Goal: Task Accomplishment & Management: Manage account settings

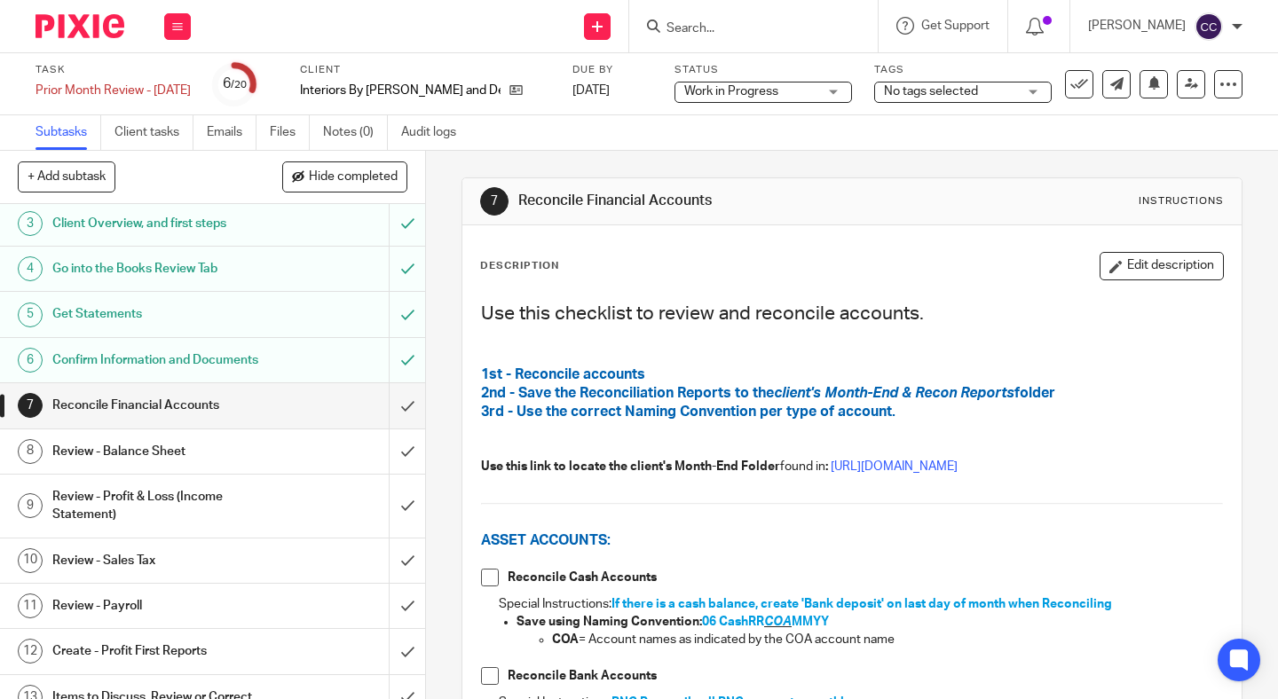
scroll to position [118, 0]
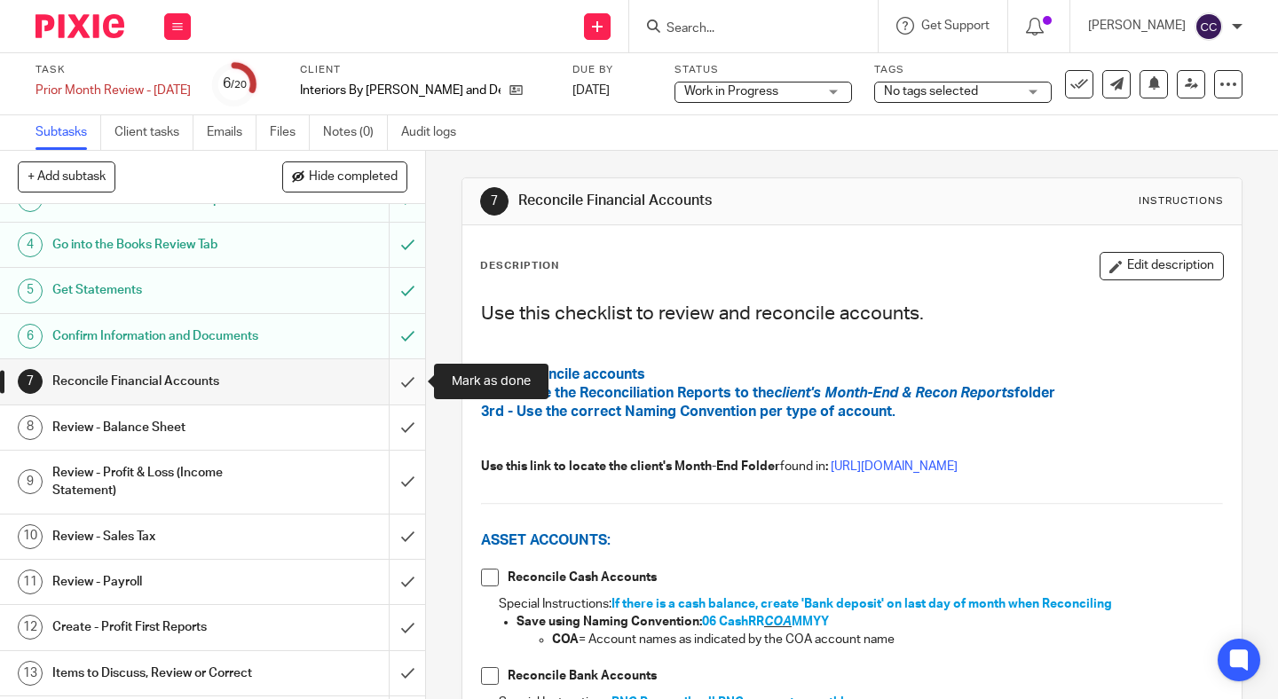
click at [399, 380] on input "submit" at bounding box center [212, 381] width 425 height 44
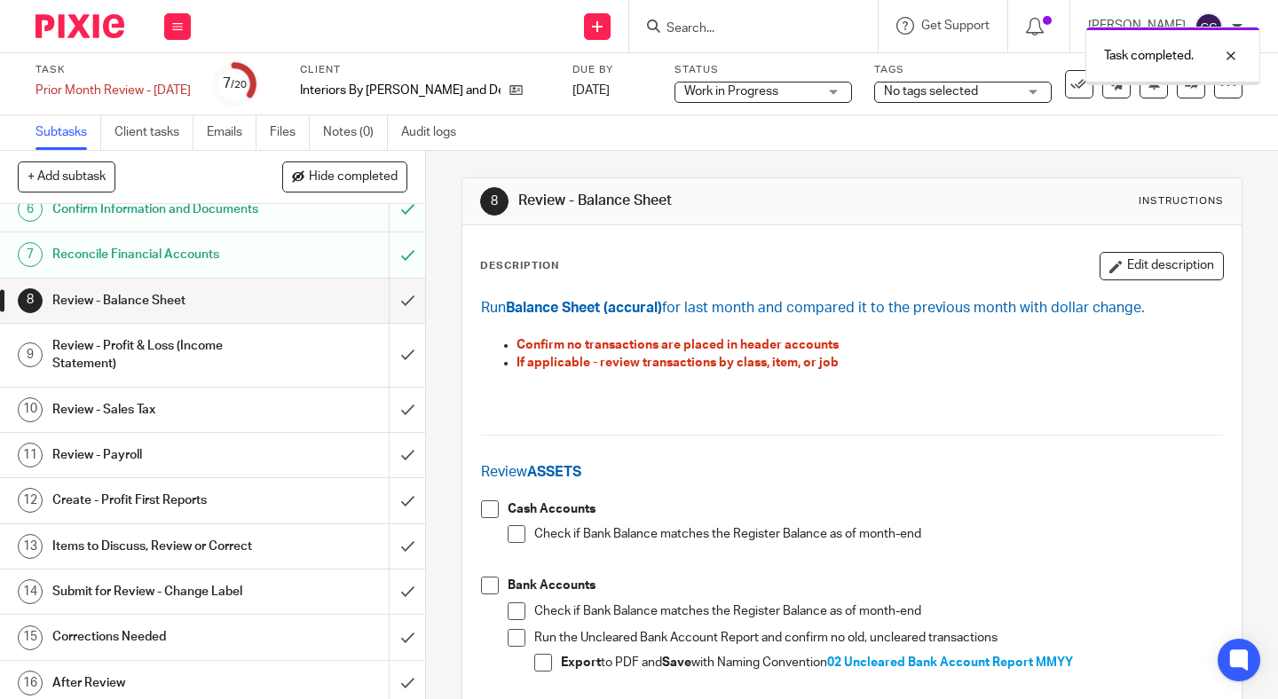
scroll to position [260, 0]
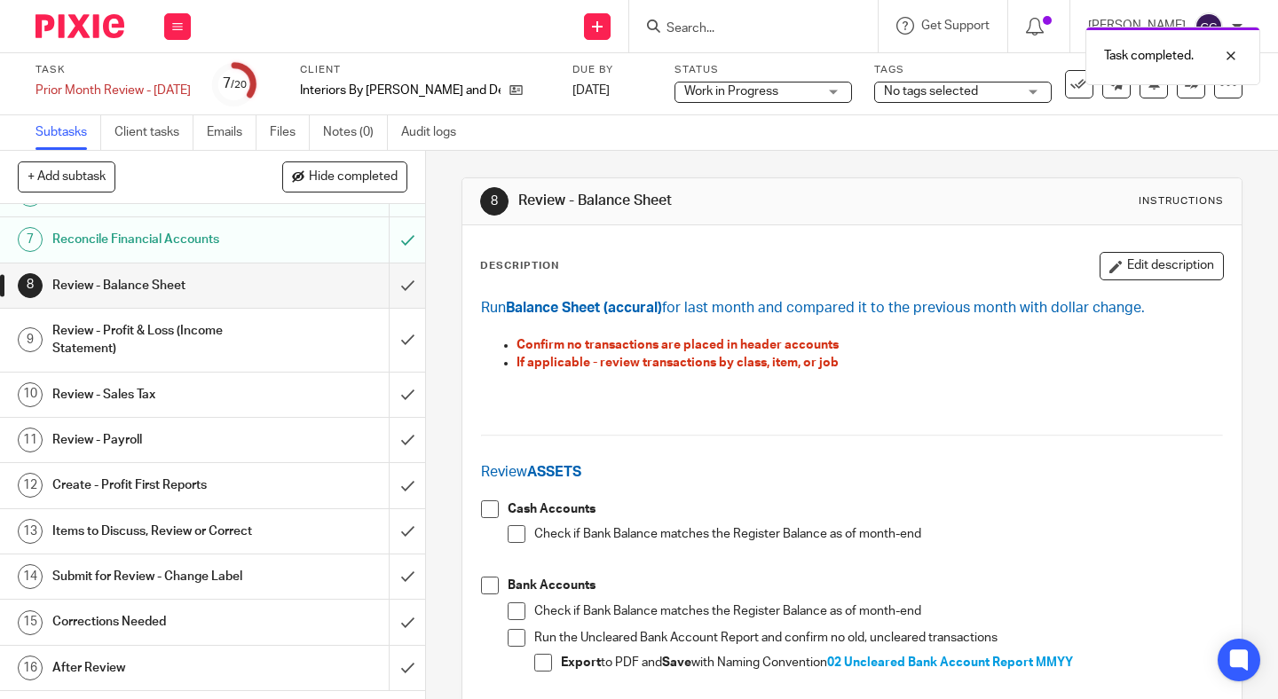
click at [223, 531] on h1 "Items to Discuss, Review or Correct" at bounding box center [158, 531] width 213 height 27
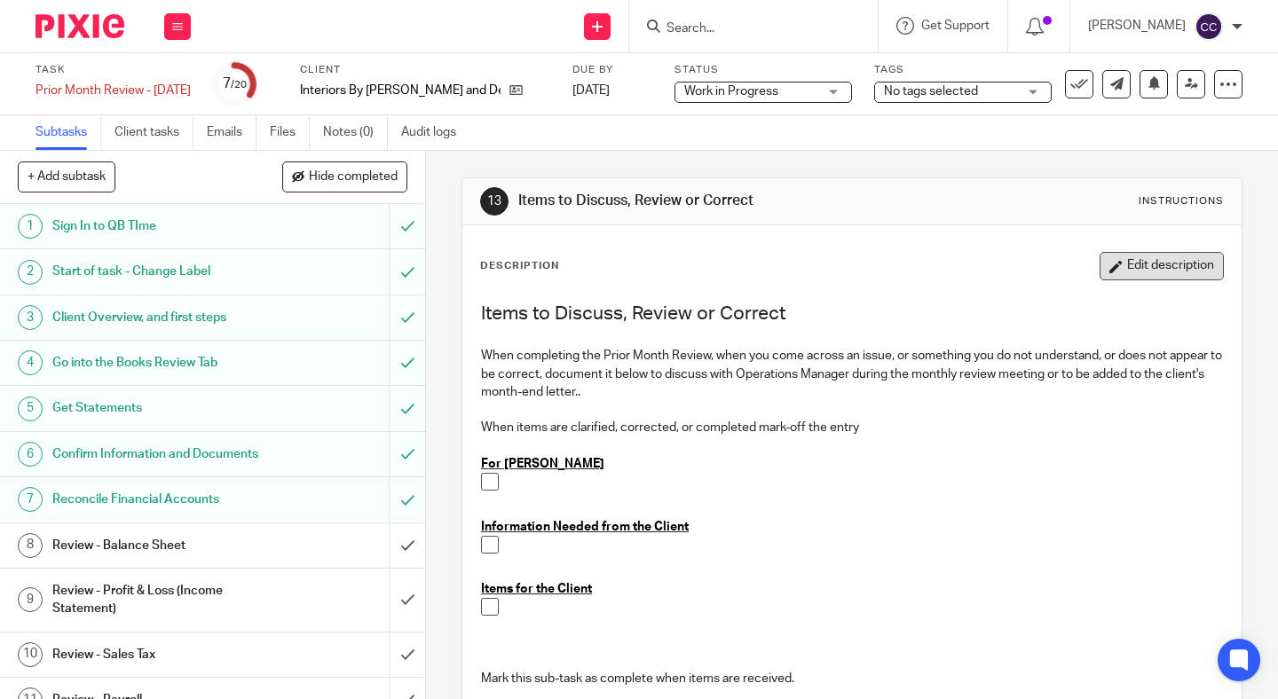
click at [1155, 259] on button "Edit description" at bounding box center [1162, 266] width 124 height 28
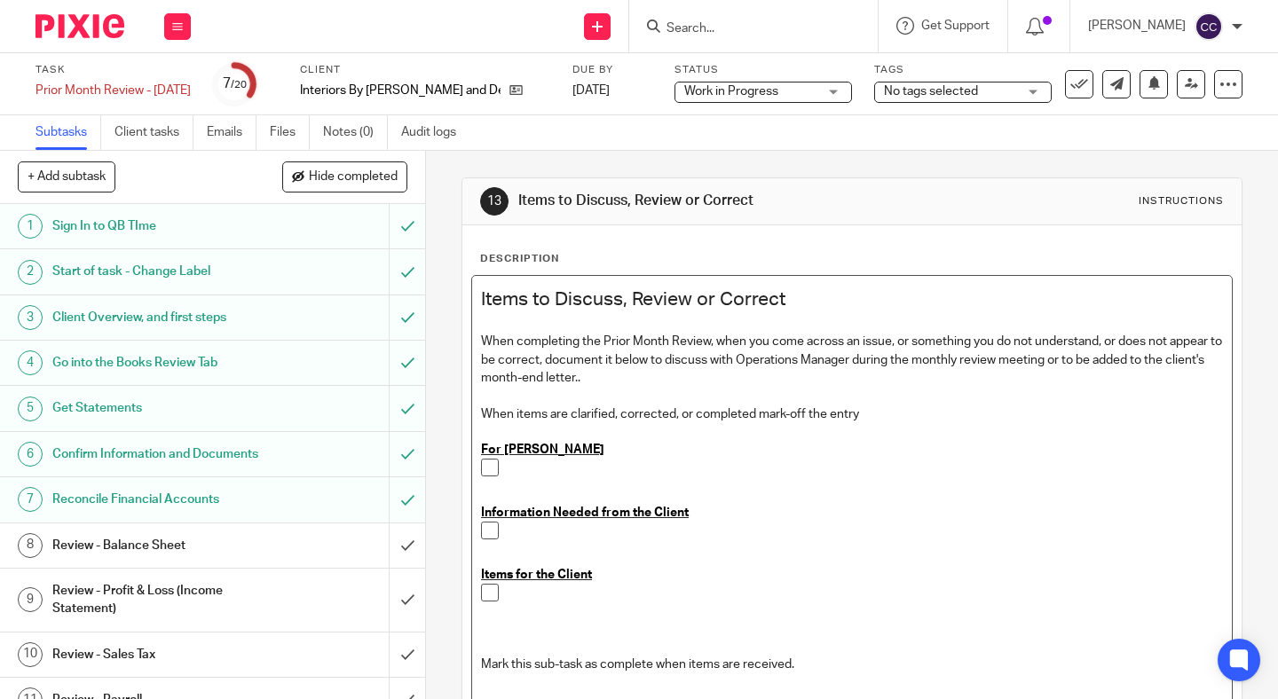
click at [538, 540] on div at bounding box center [865, 535] width 715 height 27
click at [571, 470] on p at bounding box center [865, 468] width 715 height 18
drag, startPoint x: 698, startPoint y: 474, endPoint x: 480, endPoint y: 474, distance: 217.5
click at [480, 474] on div "Items to Discuss, Review or Correct When completing the Prior Month Review, whe…" at bounding box center [852, 491] width 760 height 430
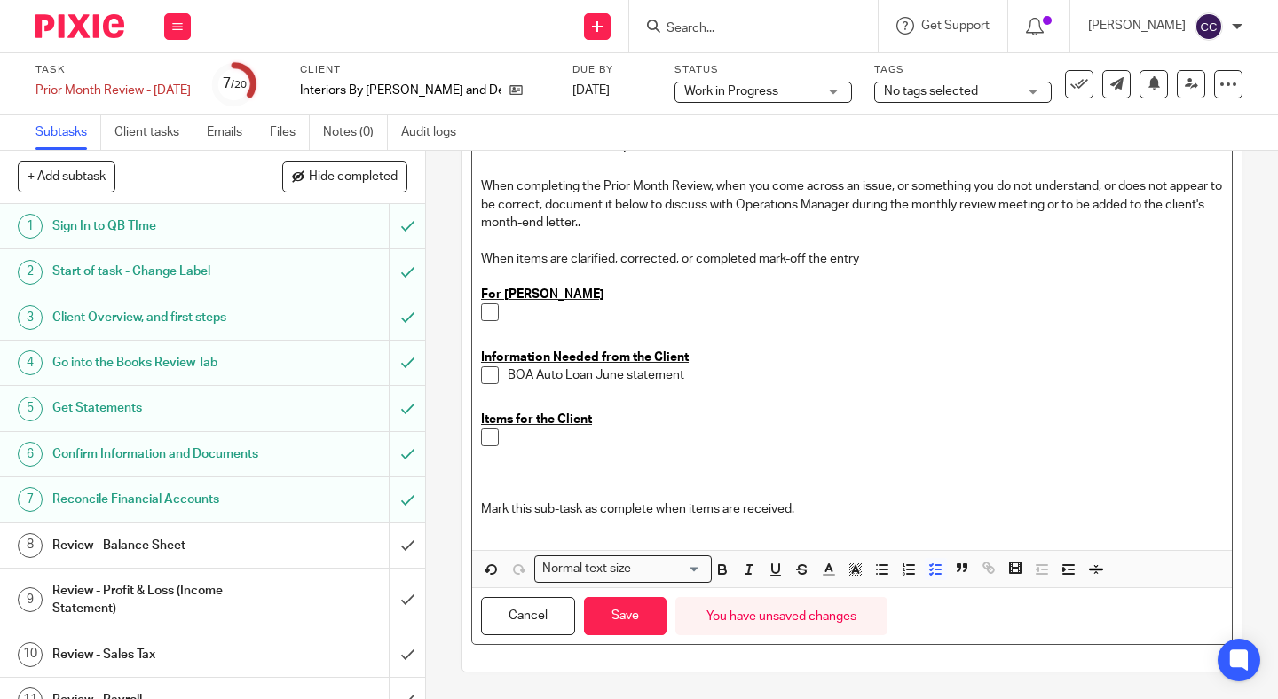
click at [638, 596] on div "Cancel Save You have unsaved changes" at bounding box center [852, 616] width 760 height 56
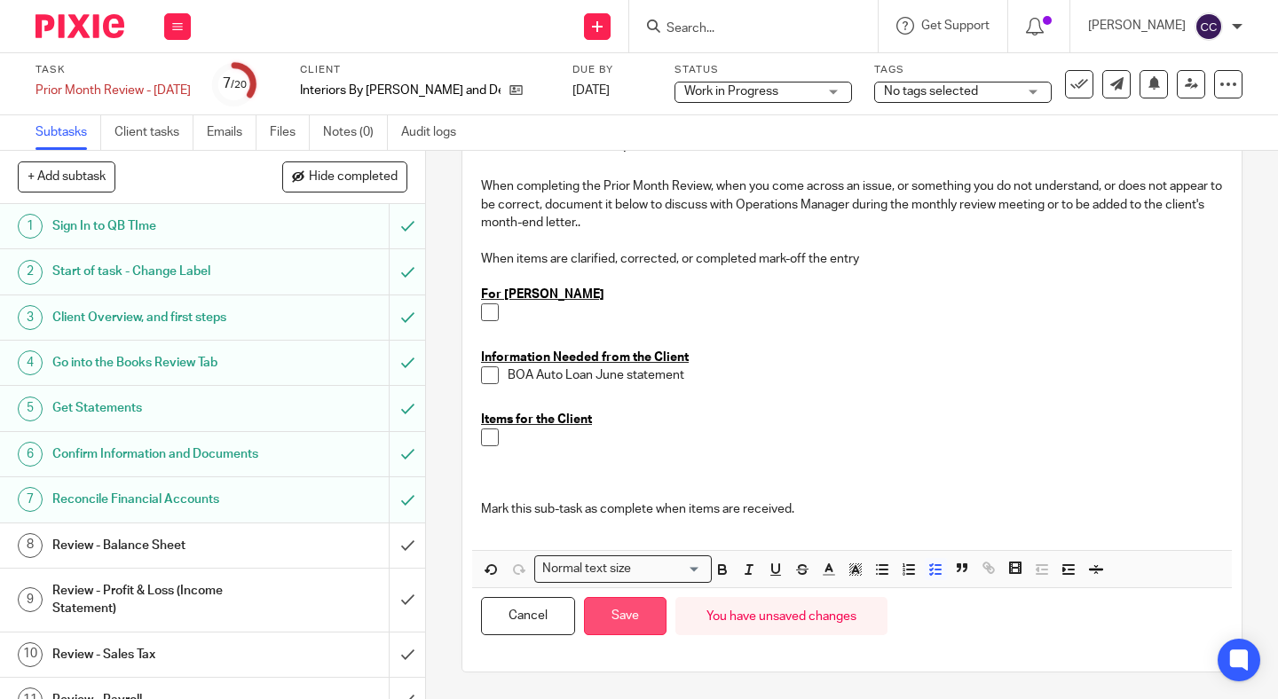
click at [632, 614] on button "Save" at bounding box center [625, 616] width 83 height 38
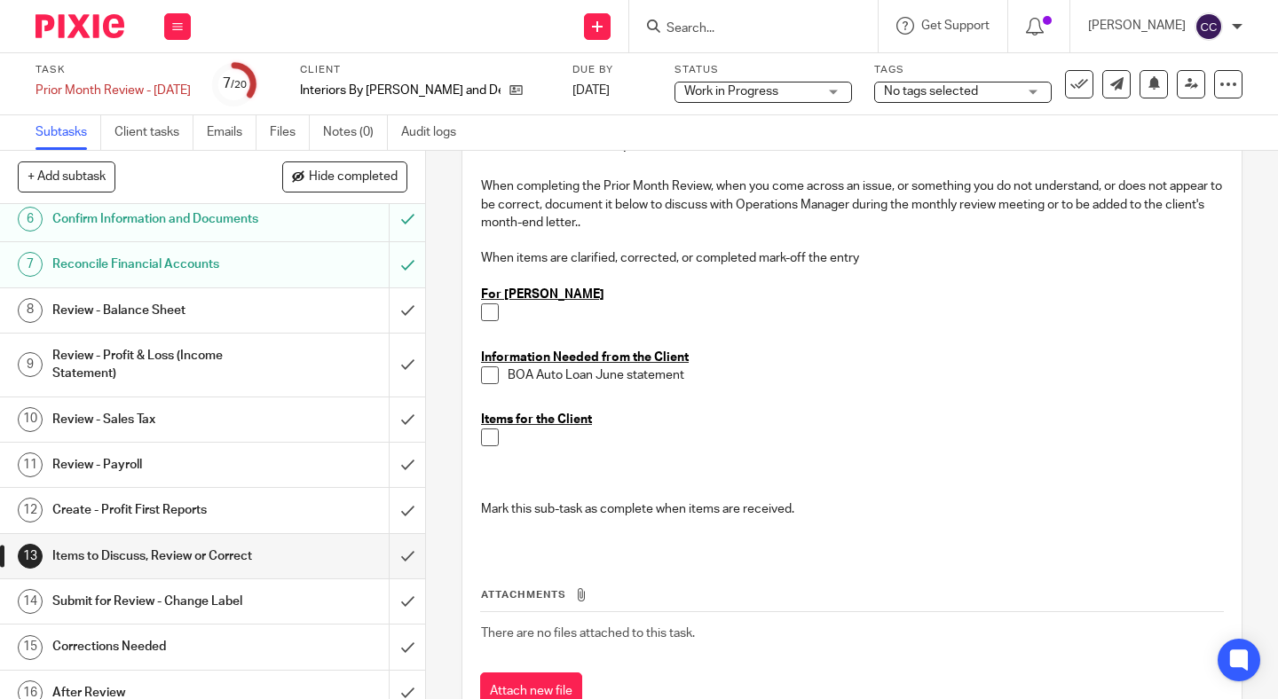
scroll to position [233, 0]
click at [401, 315] on input "submit" at bounding box center [212, 312] width 425 height 44
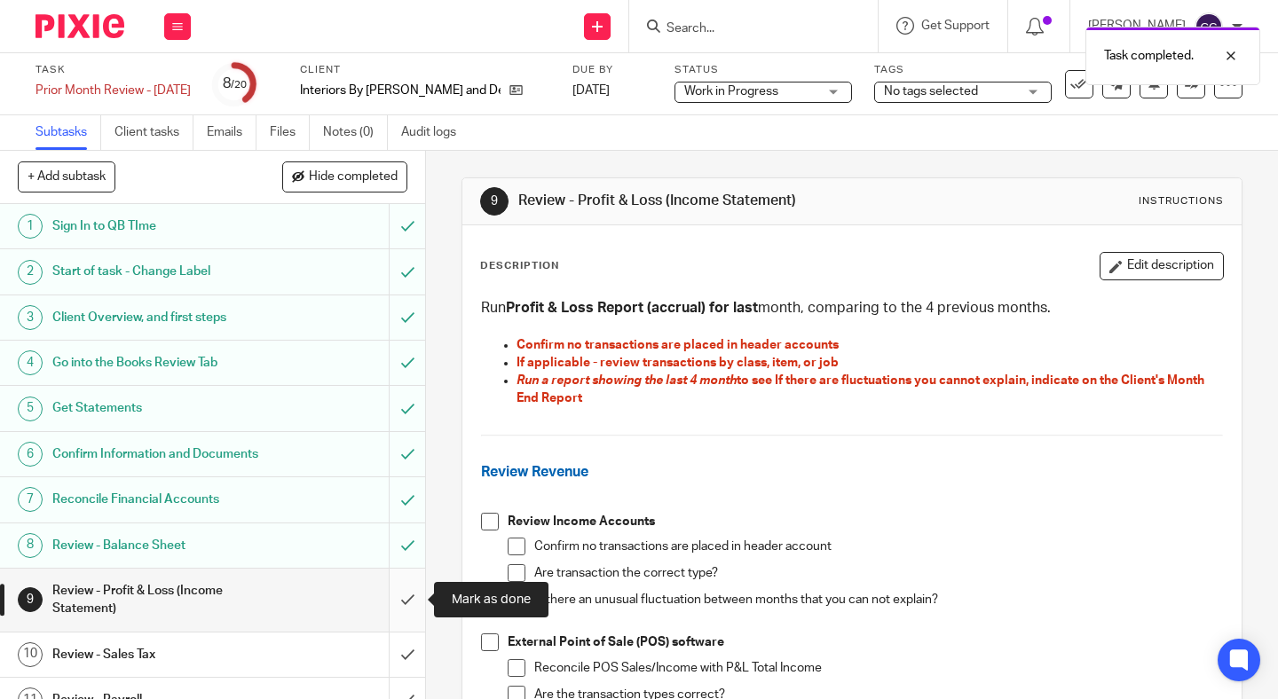
click at [399, 610] on input "submit" at bounding box center [212, 600] width 425 height 63
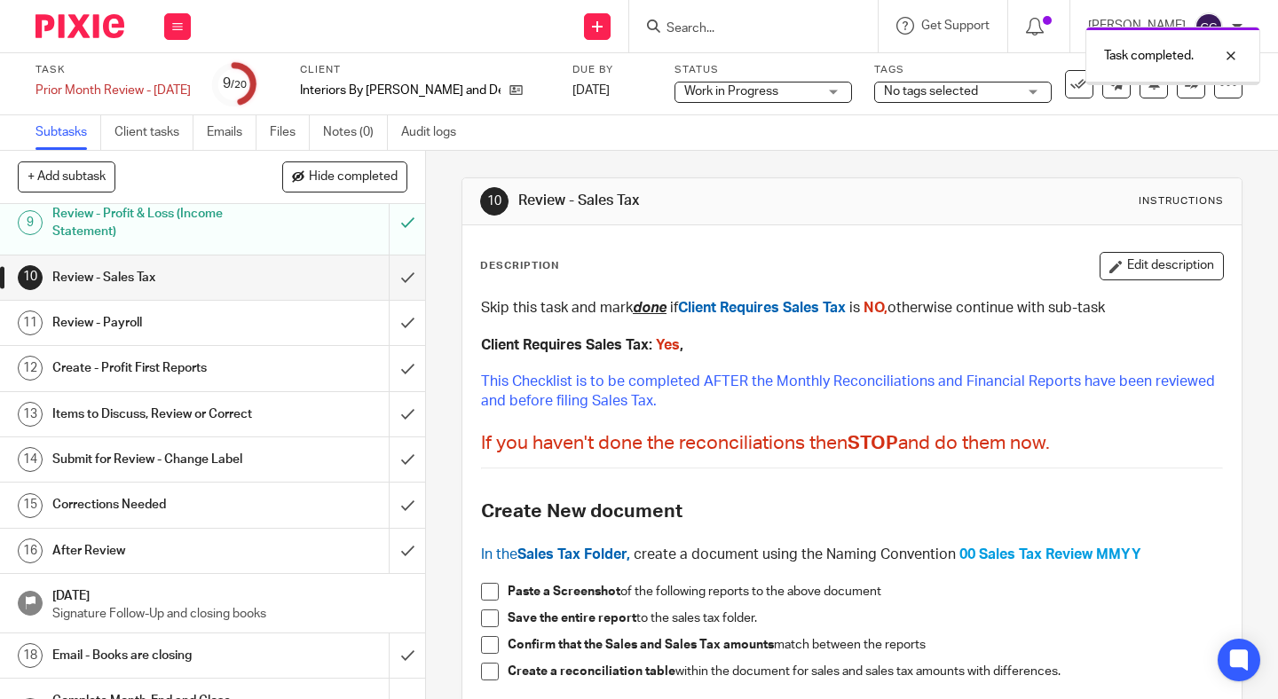
scroll to position [392, 0]
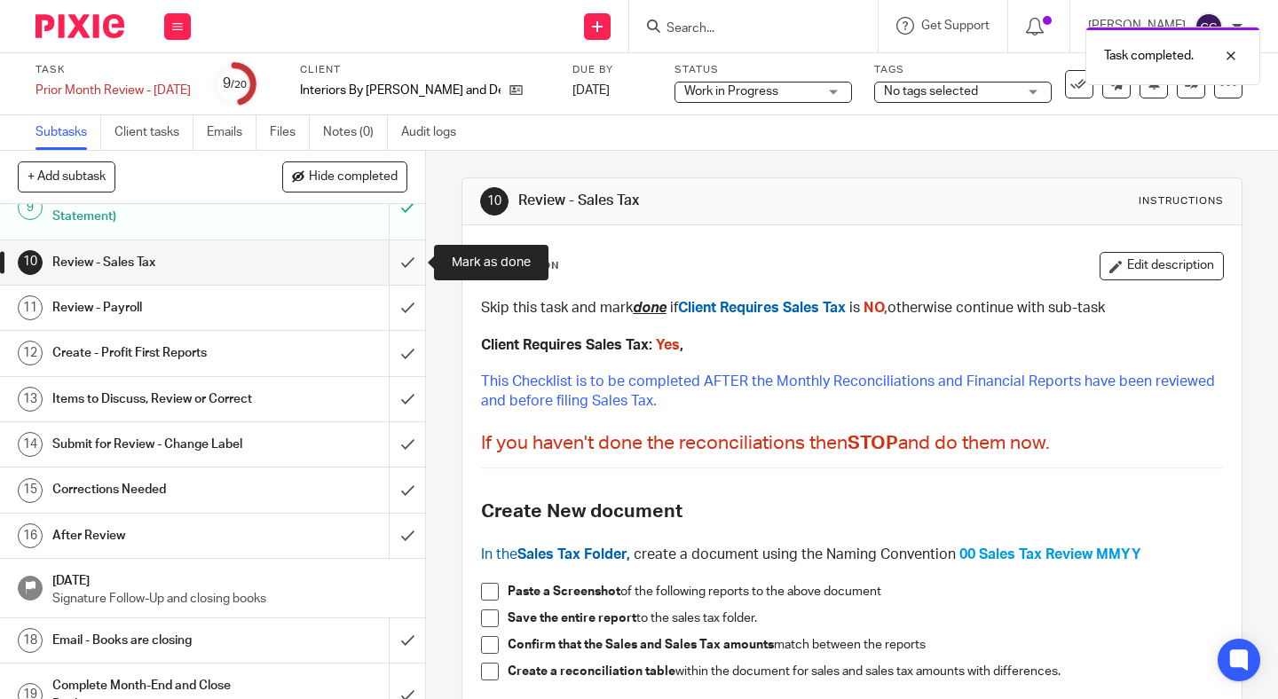
click at [399, 263] on input "submit" at bounding box center [212, 263] width 425 height 44
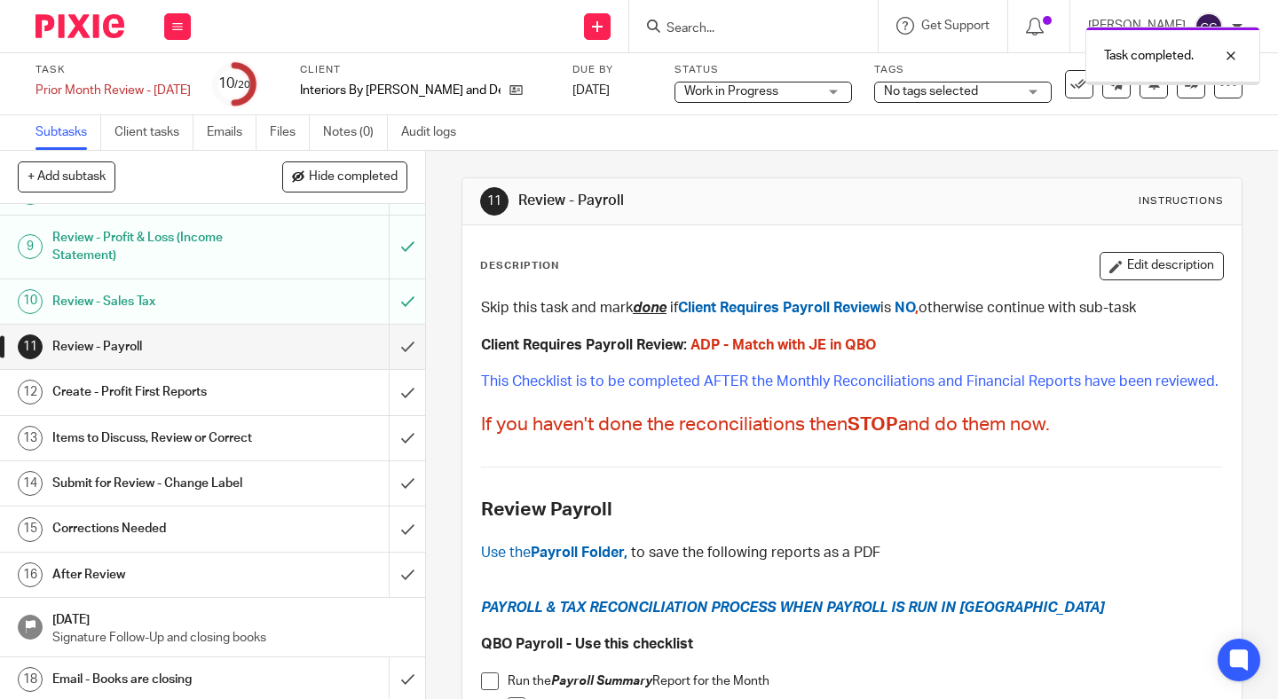
scroll to position [373, 0]
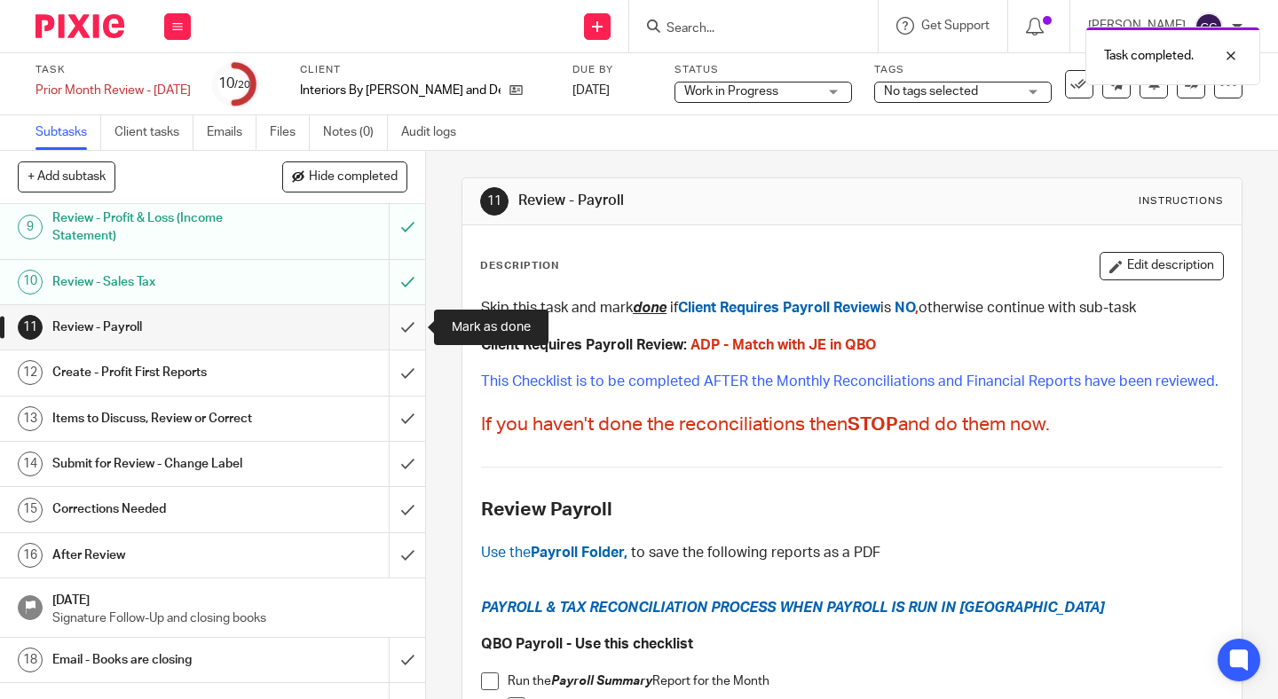
click at [400, 328] on input "submit" at bounding box center [212, 327] width 425 height 44
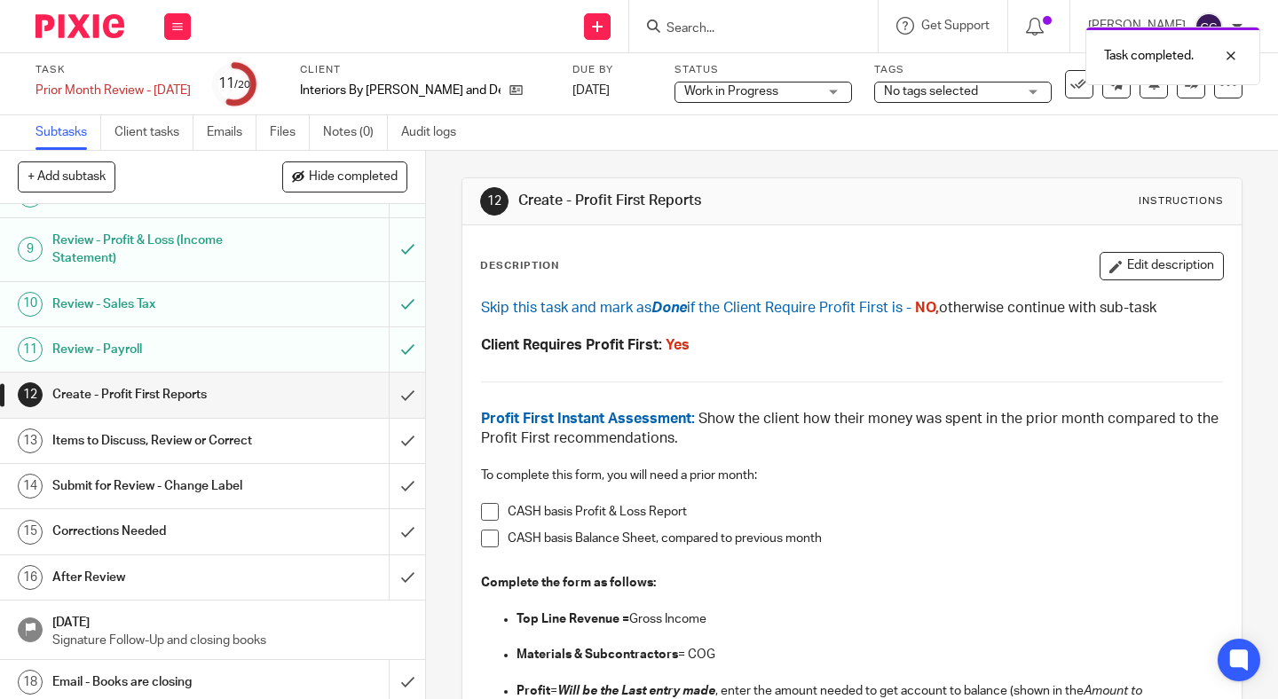
scroll to position [352, 0]
click at [399, 401] on input "submit" at bounding box center [212, 393] width 425 height 44
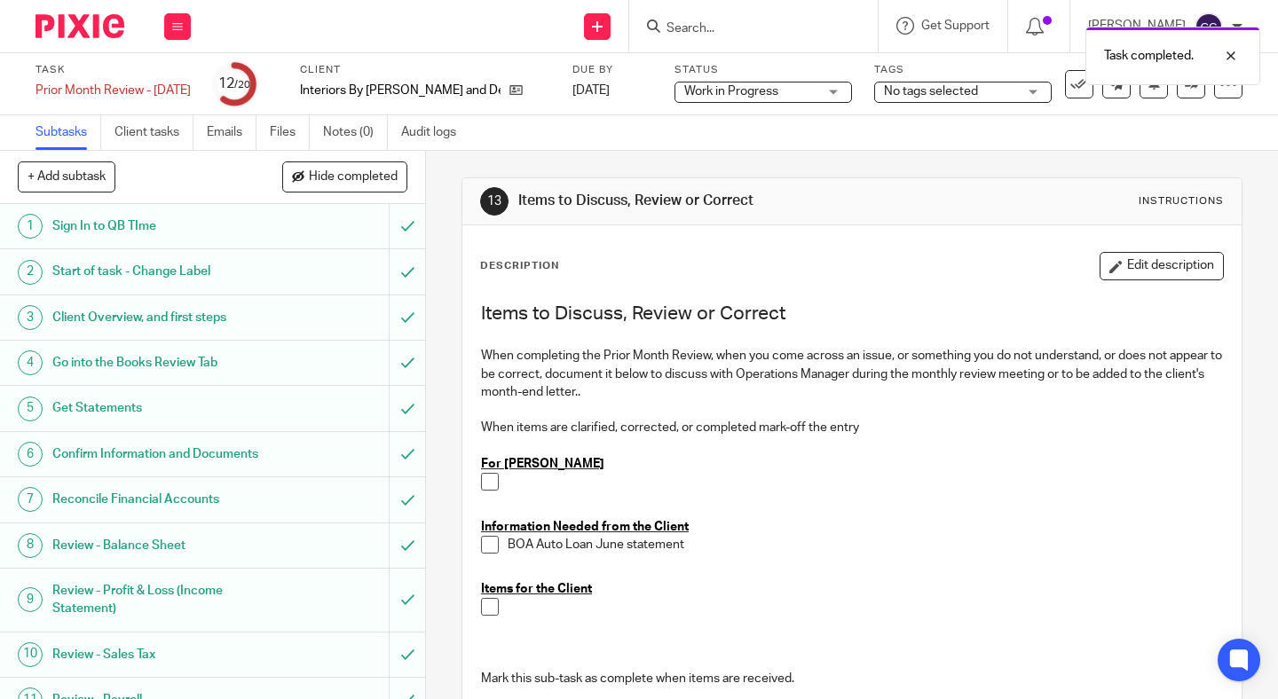
click at [489, 546] on span at bounding box center [490, 545] width 18 height 18
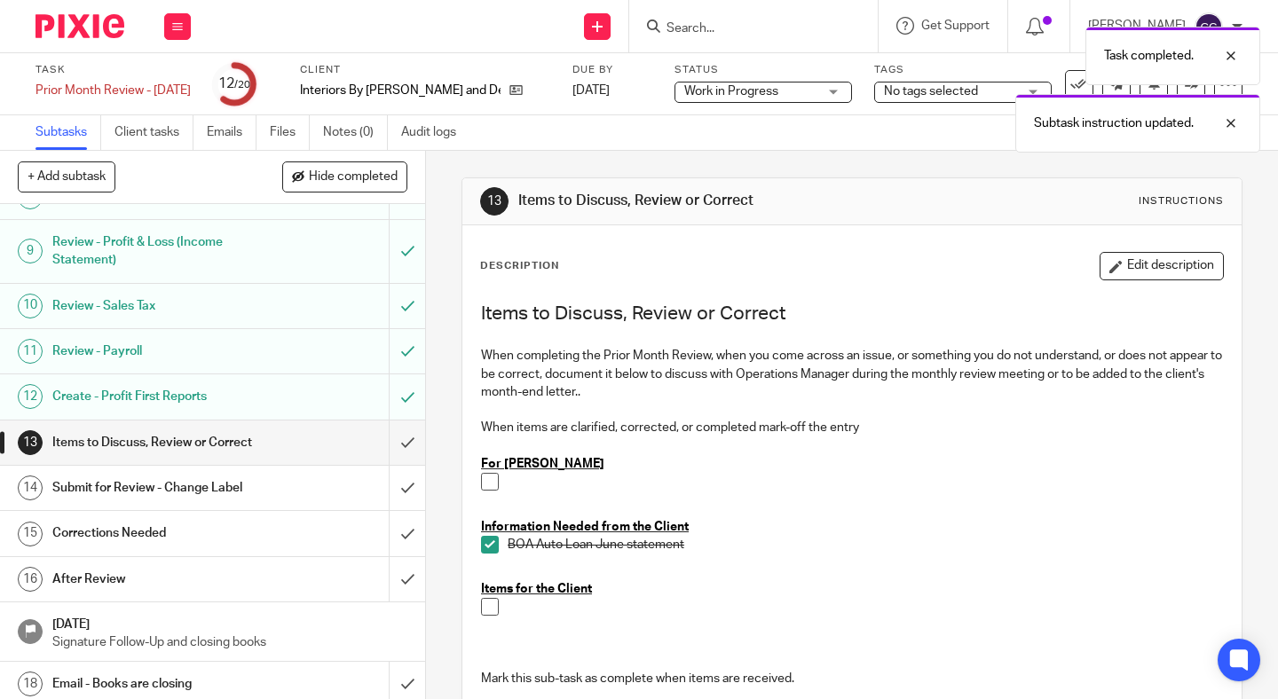
scroll to position [353, 0]
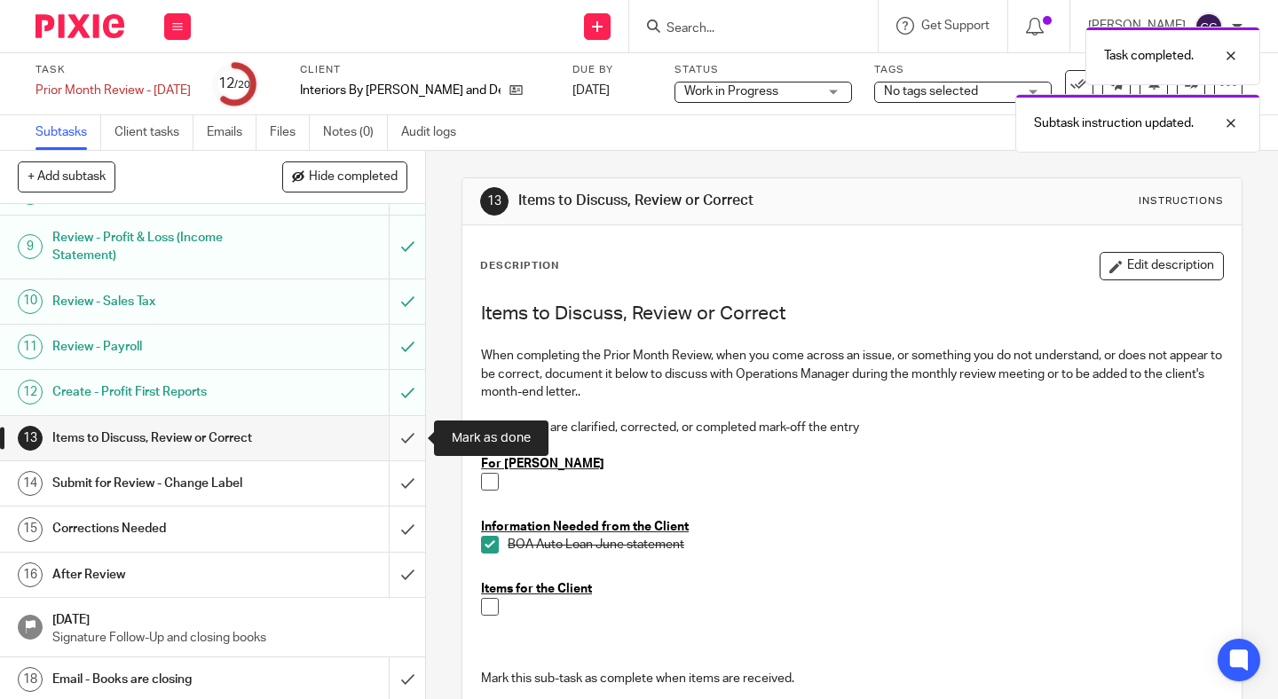
click at [399, 435] on input "submit" at bounding box center [212, 438] width 425 height 44
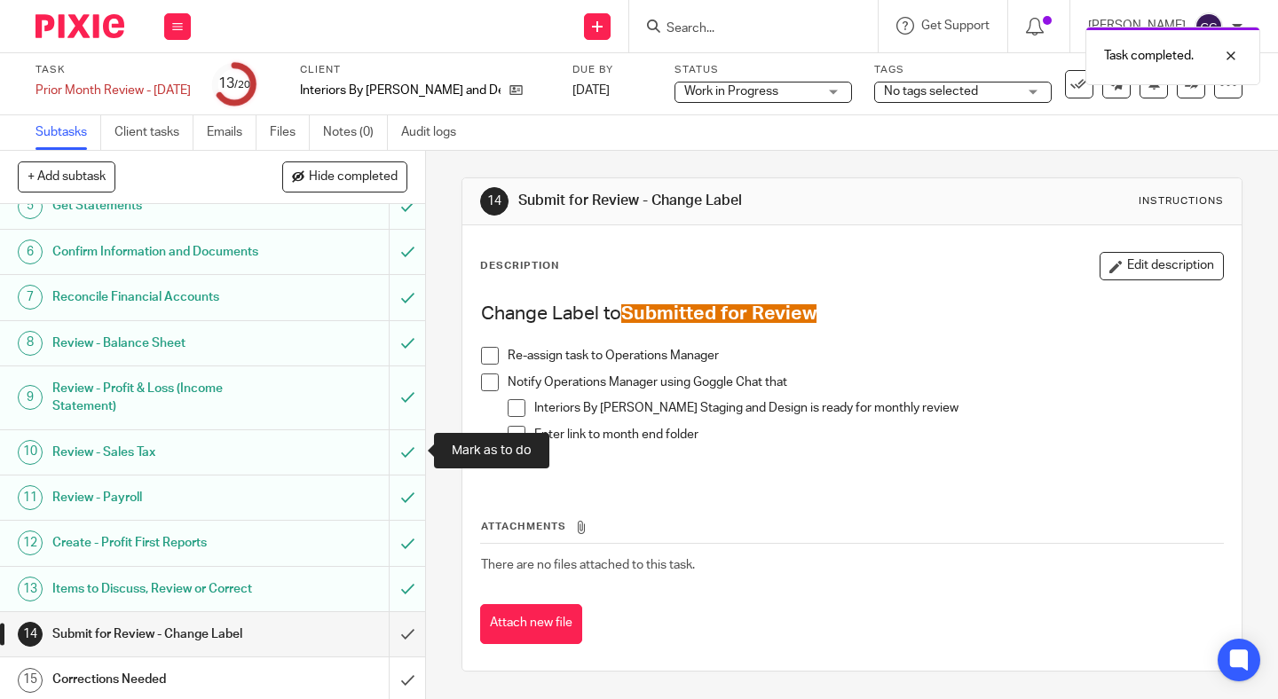
scroll to position [206, 0]
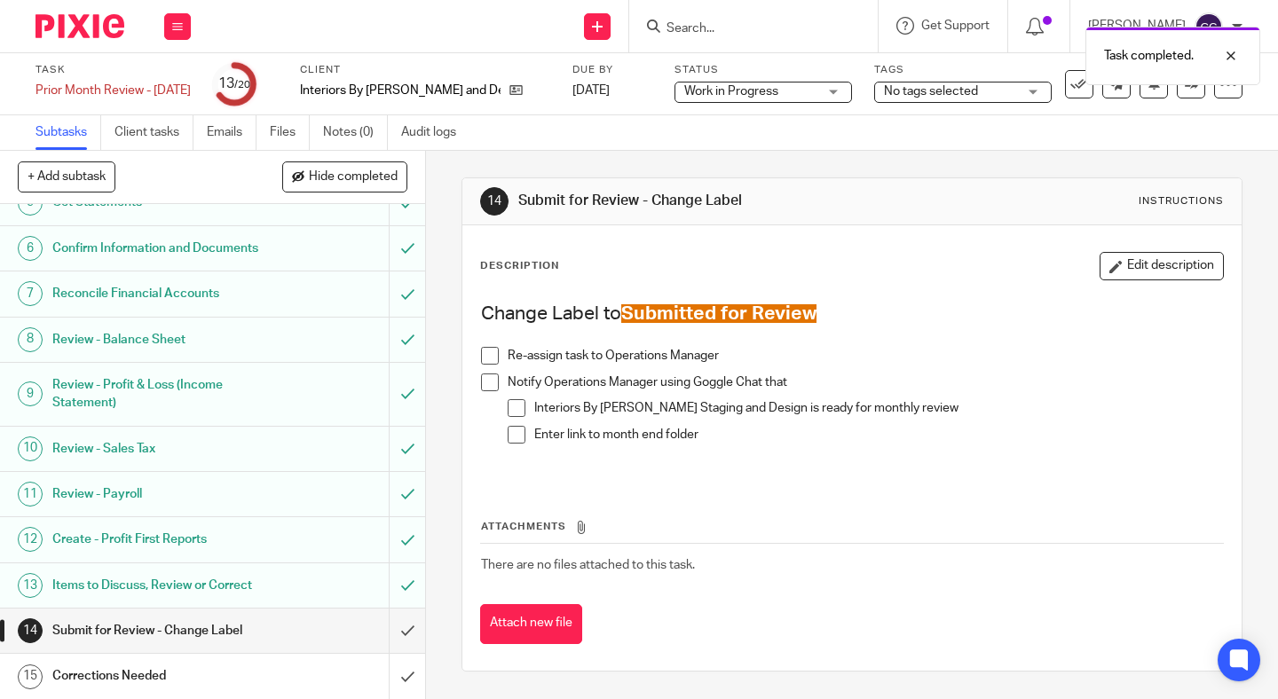
click at [769, 91] on span "Work in Progress" at bounding box center [731, 91] width 94 height 12
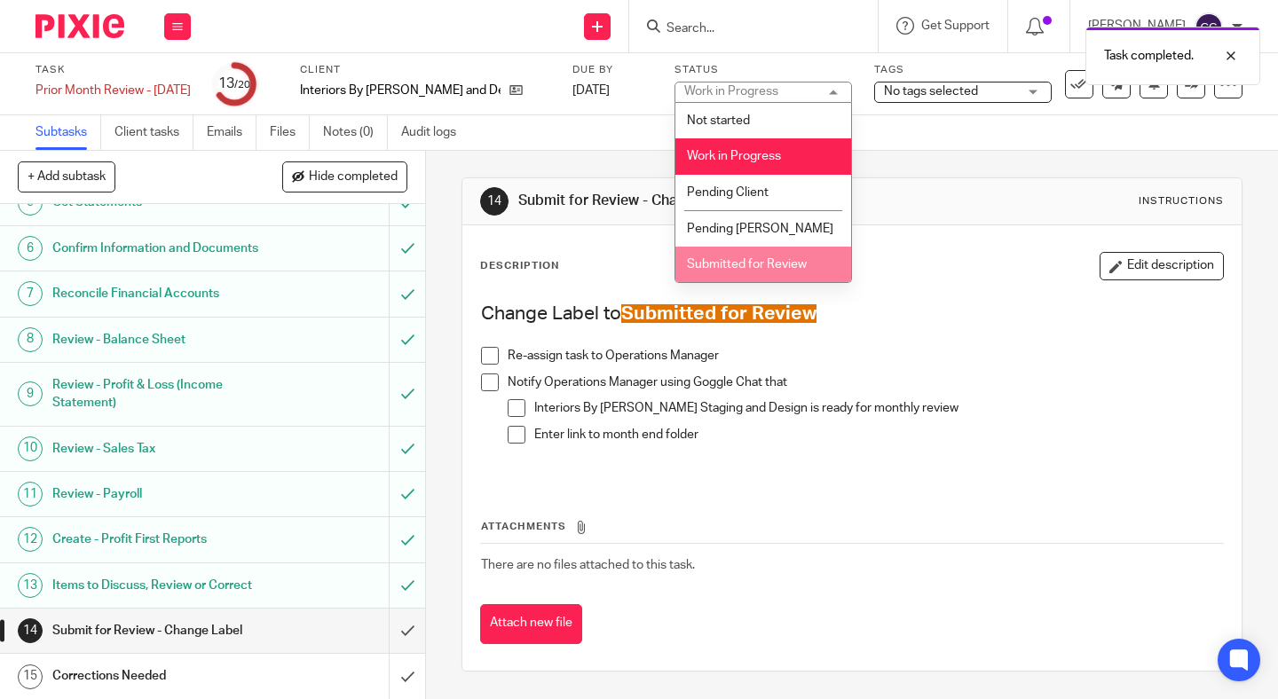
click at [746, 264] on span "Submitted for Review" at bounding box center [747, 264] width 120 height 12
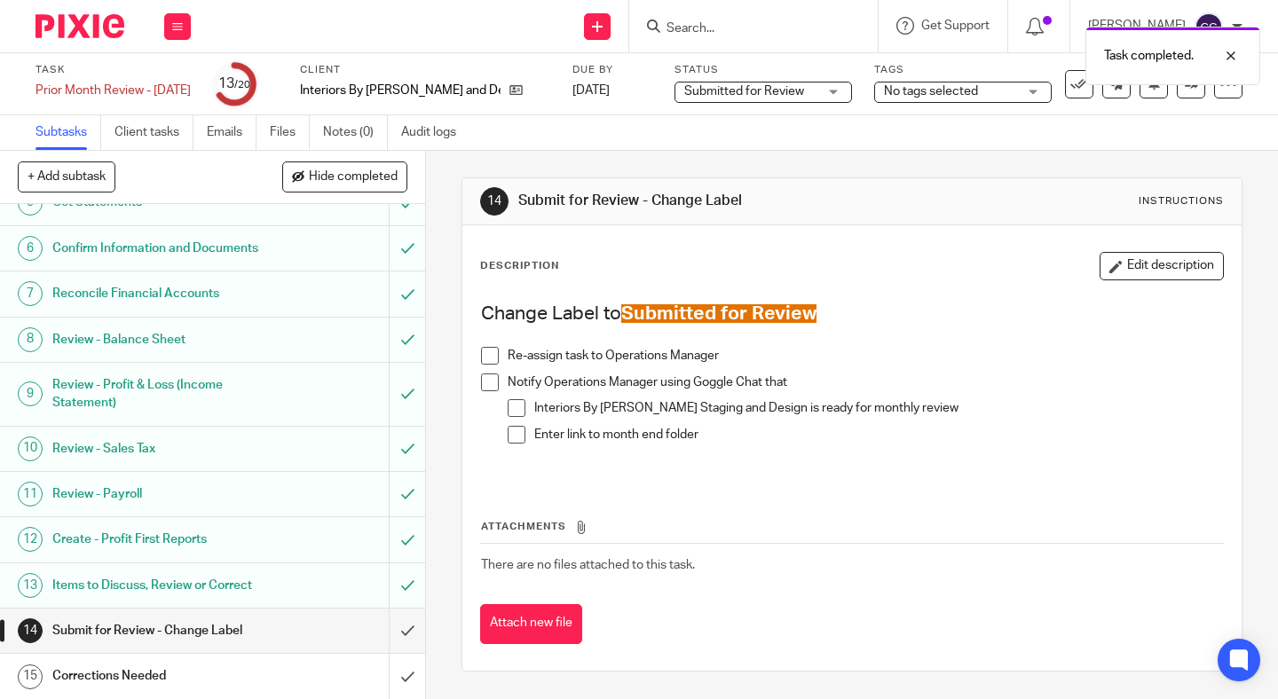
click at [493, 353] on span at bounding box center [490, 356] width 18 height 18
click at [493, 383] on span at bounding box center [490, 383] width 18 height 18
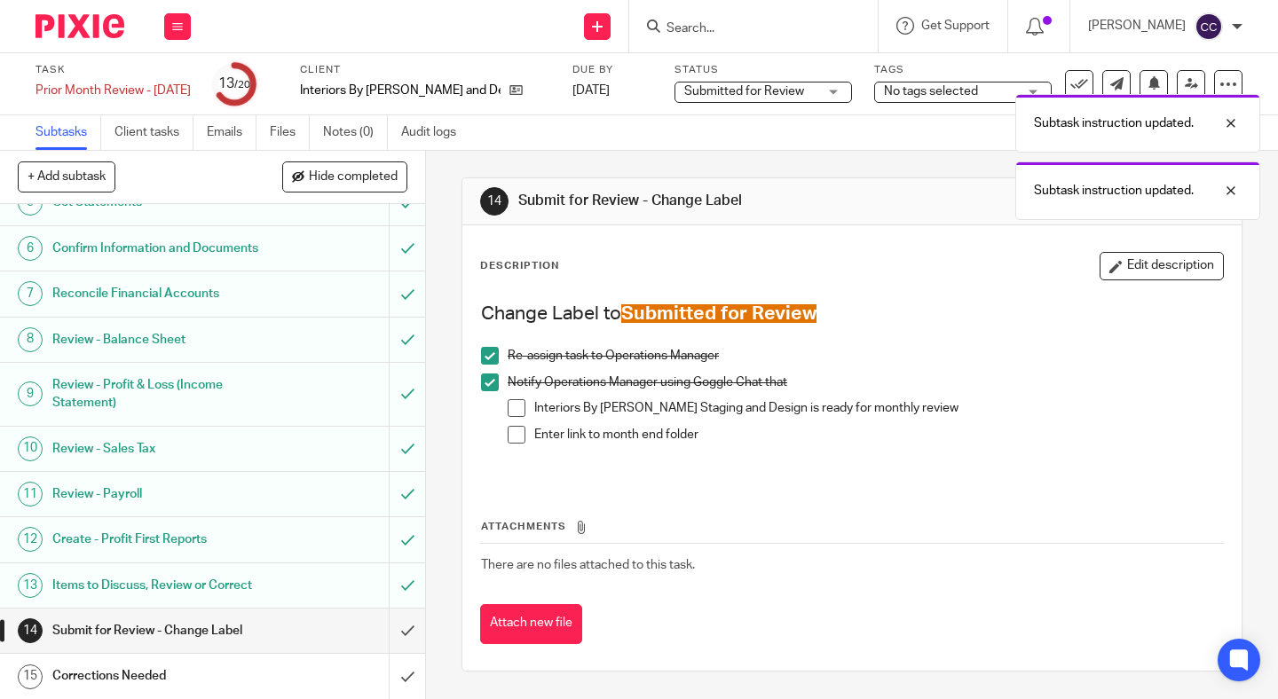
click at [514, 407] on span at bounding box center [517, 408] width 18 height 18
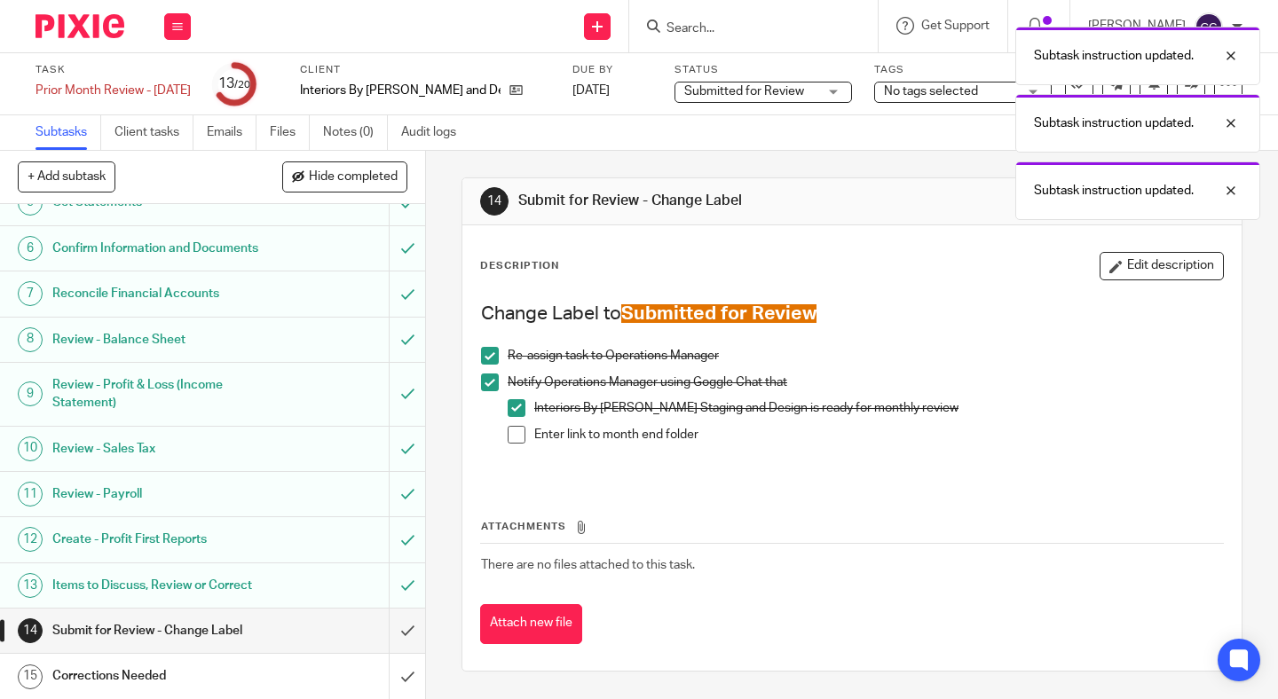
click at [515, 435] on span at bounding box center [517, 435] width 18 height 18
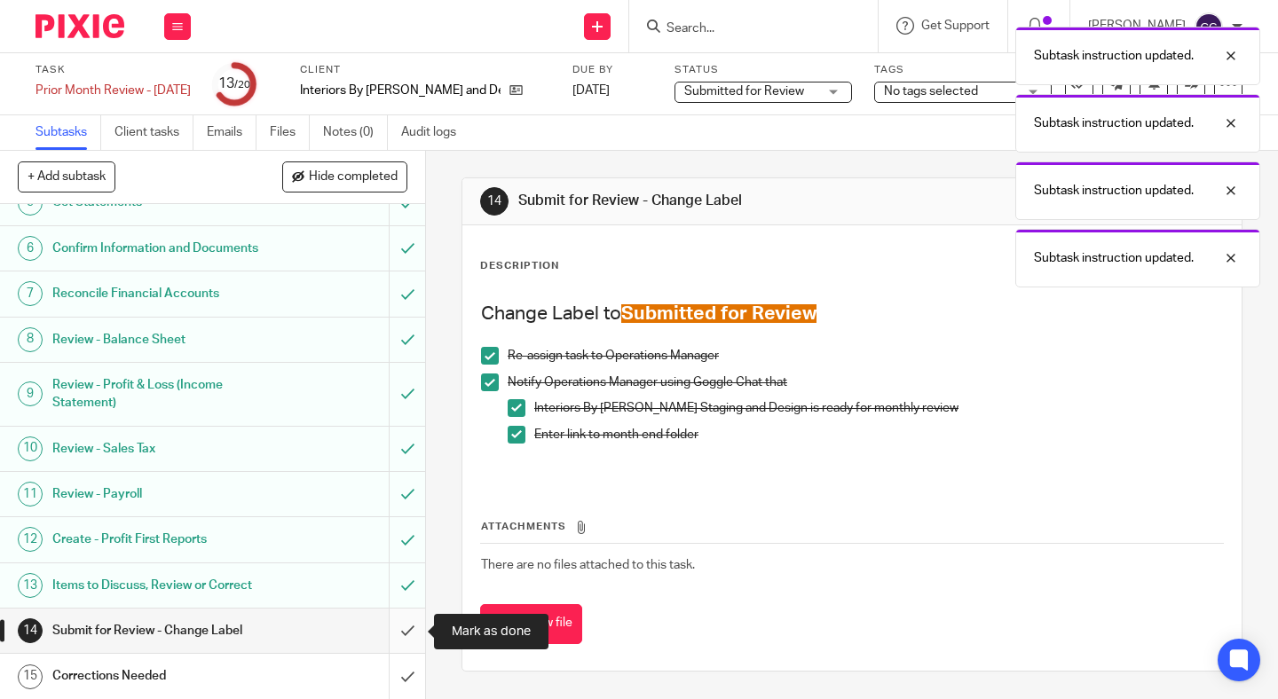
click at [412, 621] on input "submit" at bounding box center [212, 631] width 425 height 44
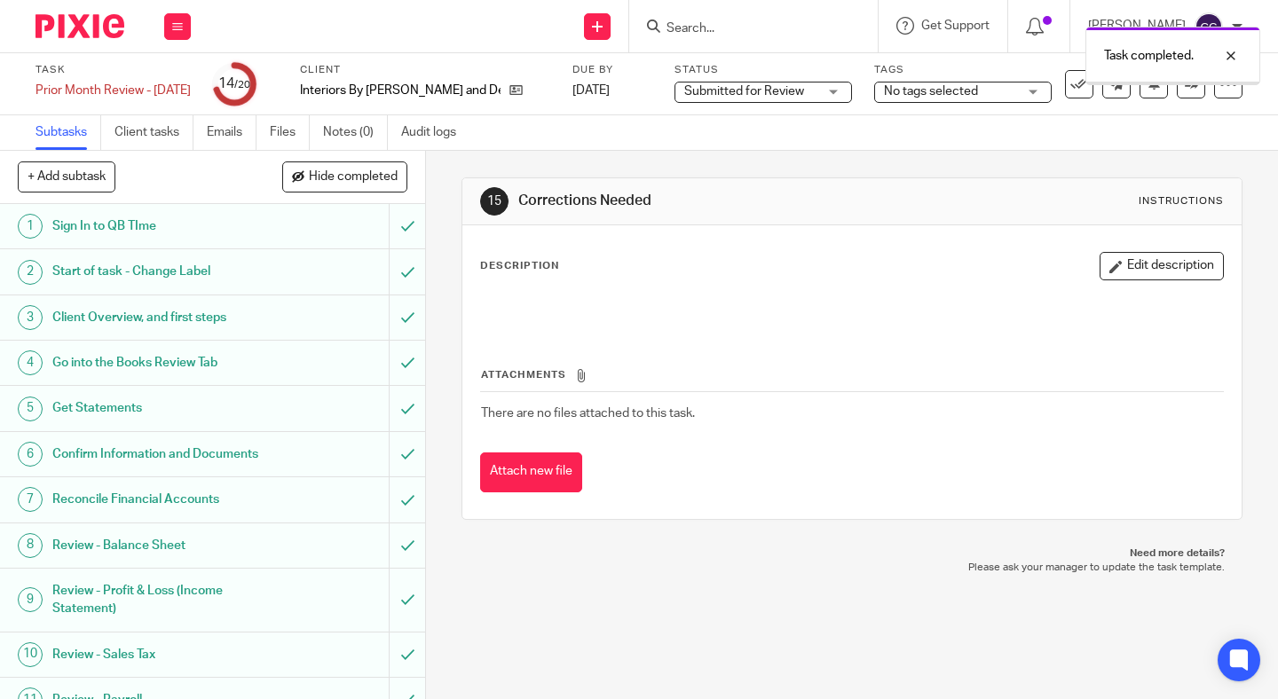
click at [327, 184] on span "Hide completed" at bounding box center [353, 177] width 89 height 14
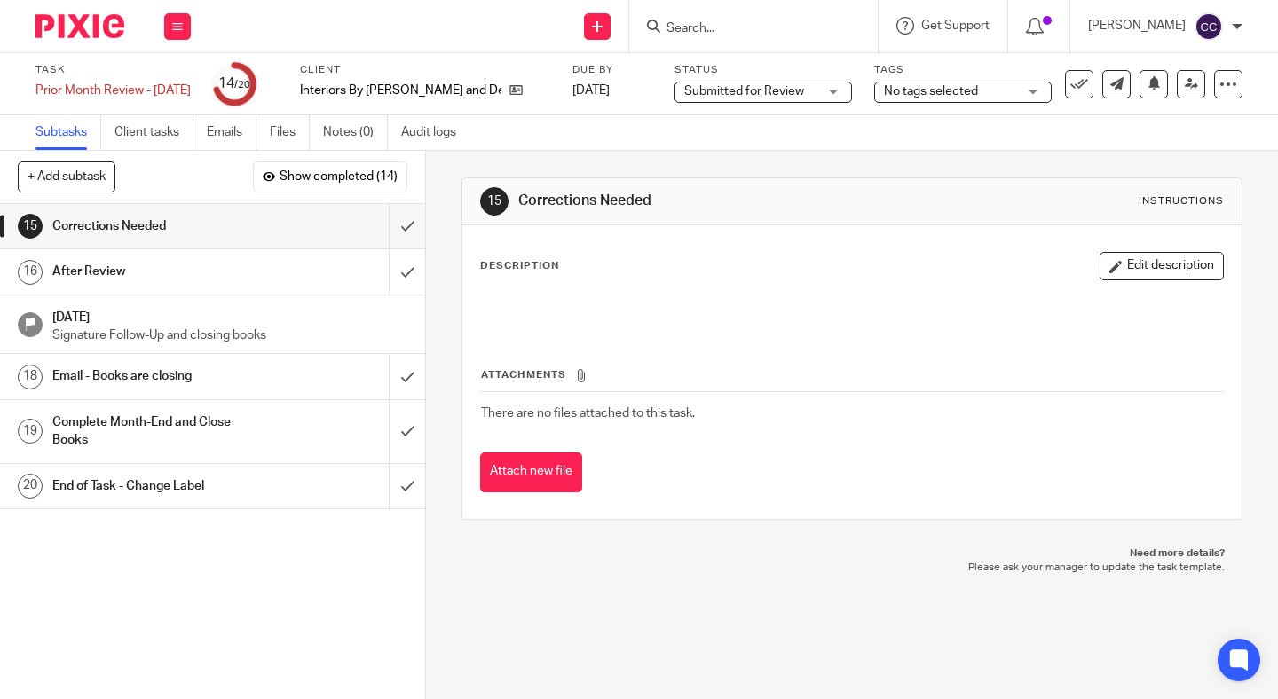
click at [504, 79] on div "Client Interiors By Laura Staging and Design" at bounding box center [425, 84] width 250 height 43
click at [521, 90] on icon at bounding box center [515, 89] width 13 height 13
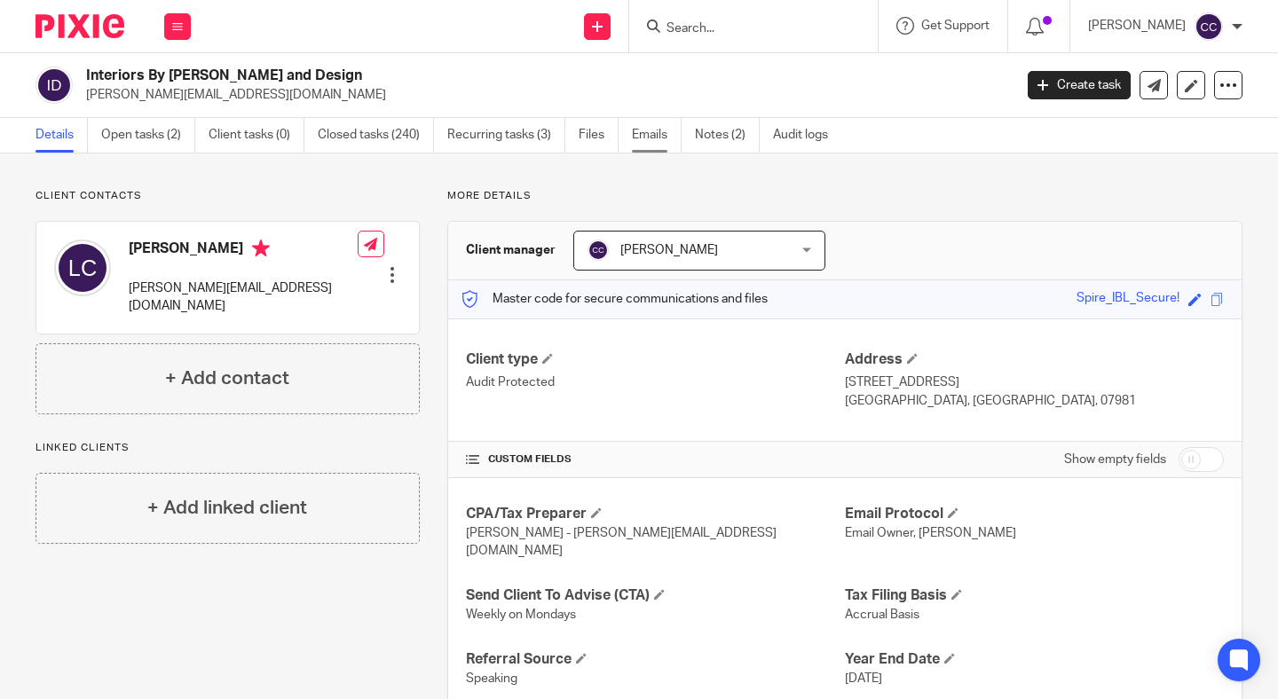
click at [653, 134] on link "Emails" at bounding box center [657, 135] width 50 height 35
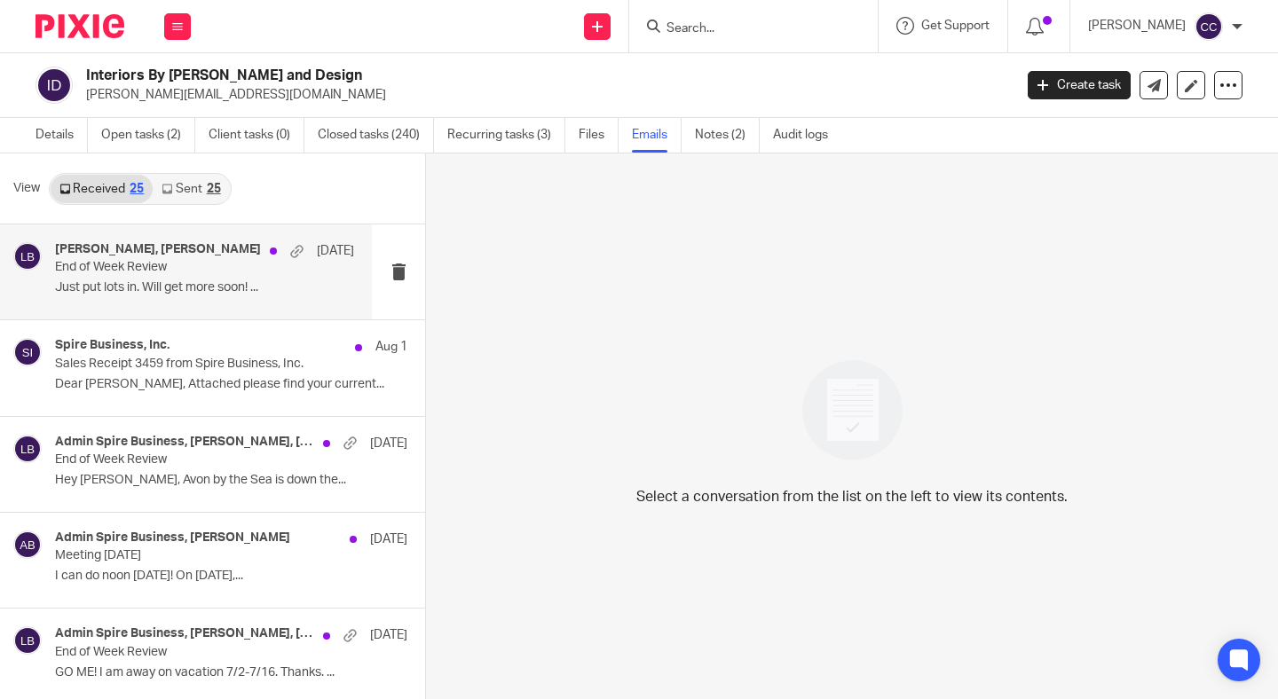
click at [187, 273] on p "End of Week Review" at bounding box center [175, 267] width 240 height 15
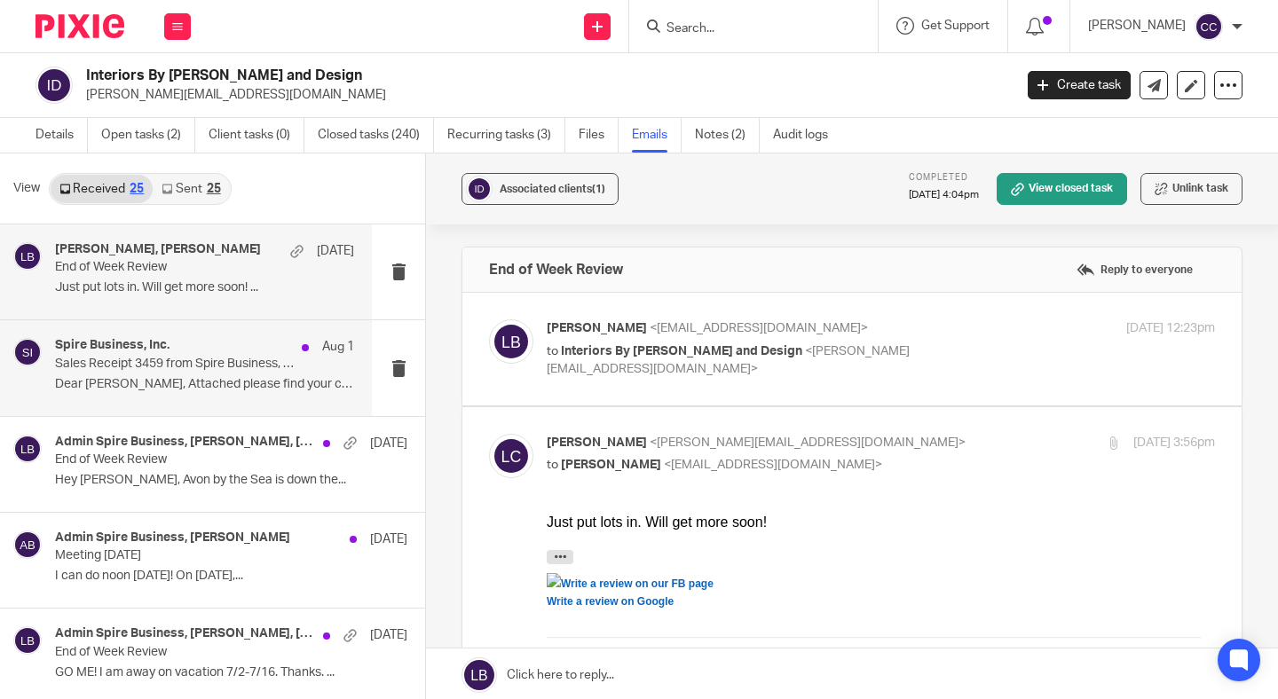
click at [178, 398] on div "Spire Business, Inc. [DATE] Sales Receipt 3459 from Spire Business, Inc. Dear […" at bounding box center [204, 367] width 299 height 59
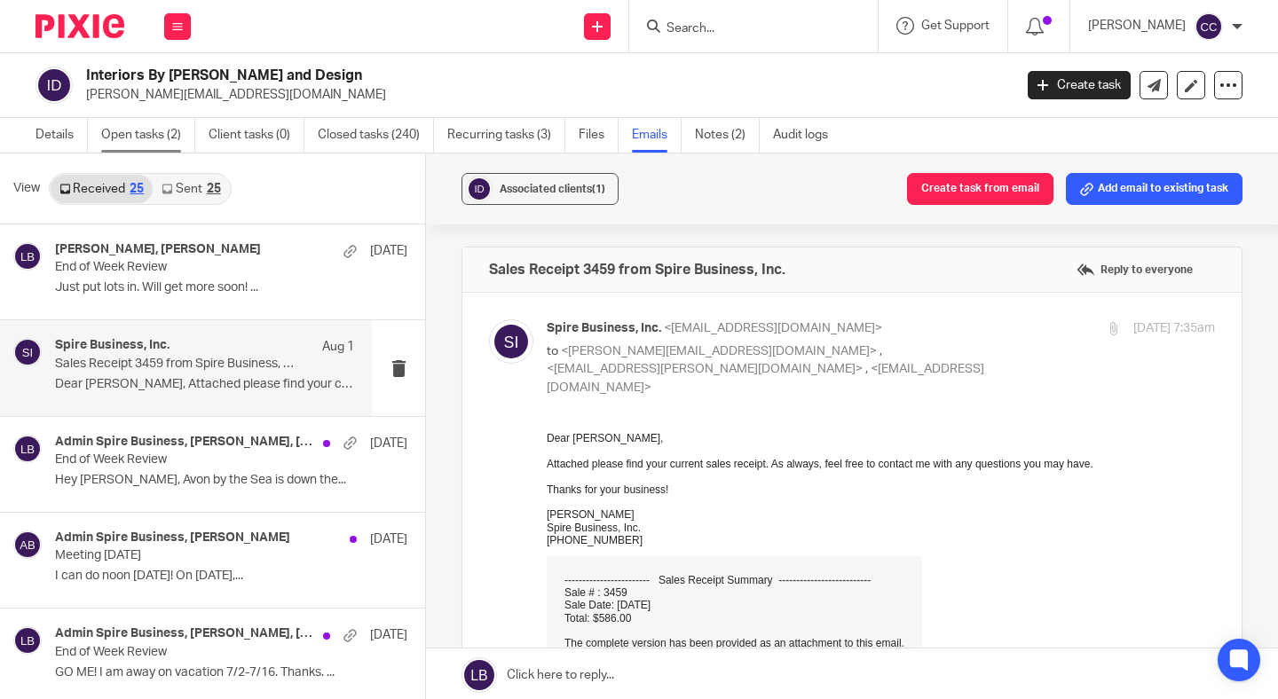
click at [145, 135] on link "Open tasks (2)" at bounding box center [148, 135] width 94 height 35
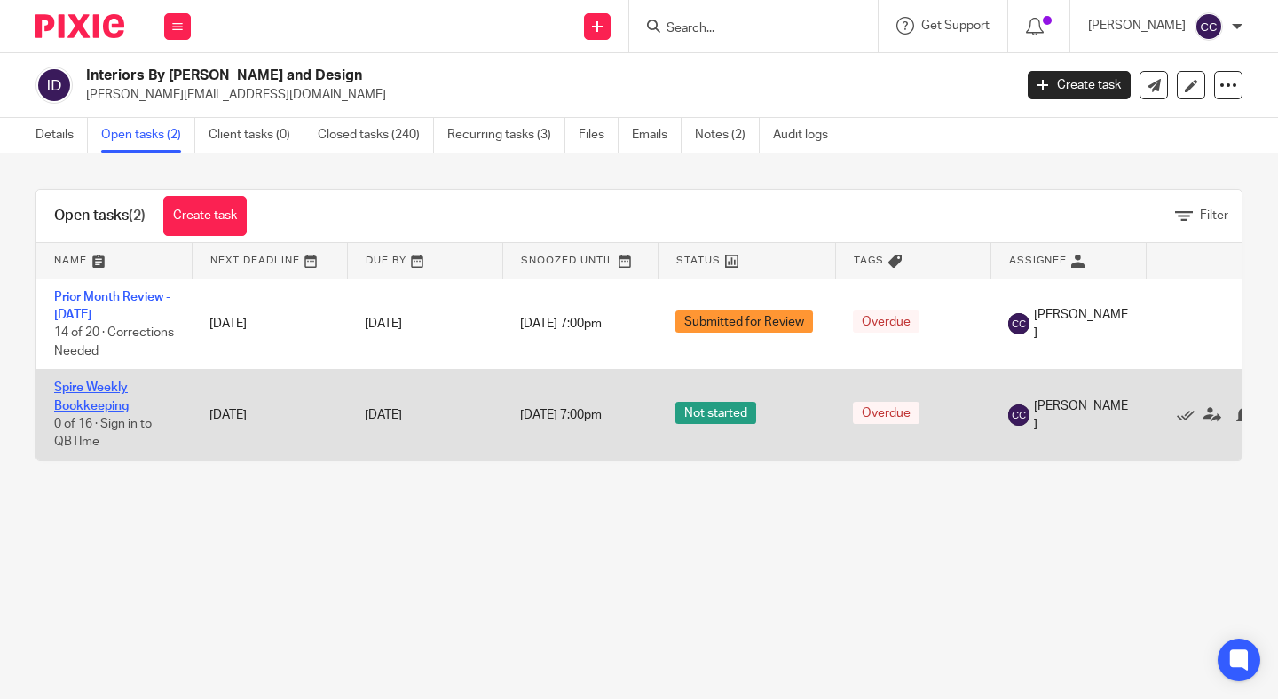
click at [99, 394] on link "Spire Weekly Bookkeeping" at bounding box center [91, 397] width 75 height 30
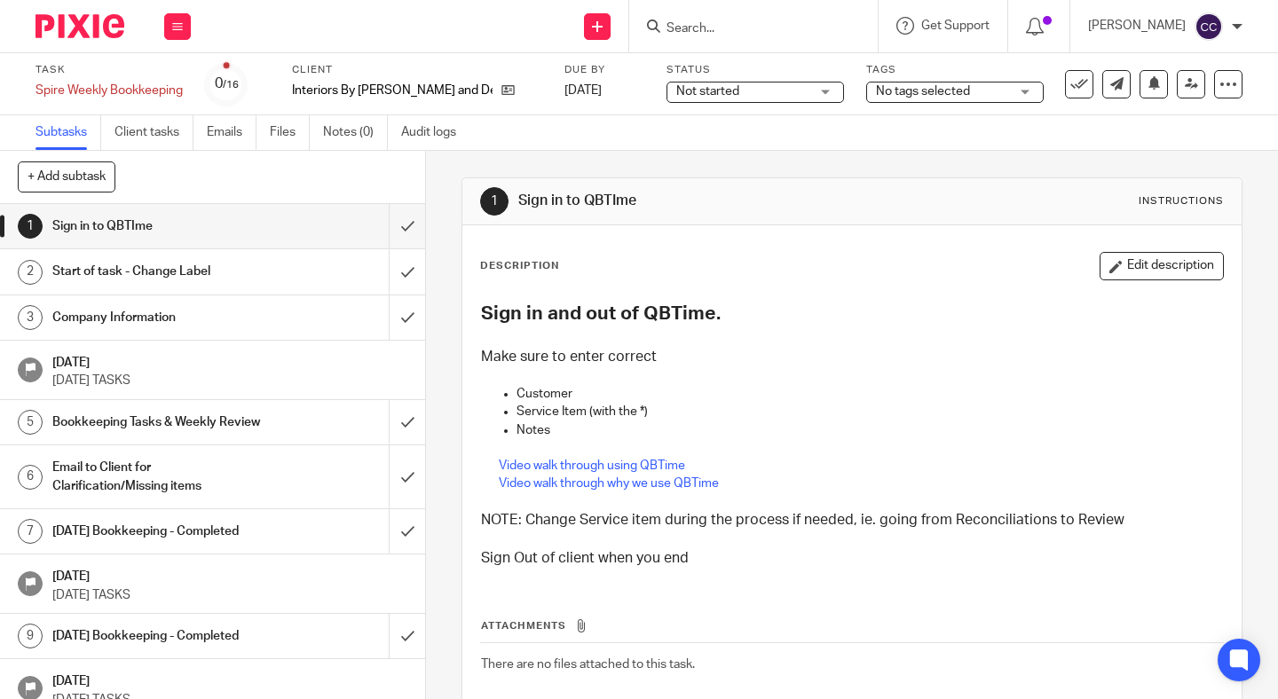
click at [724, 99] on span "Not started" at bounding box center [742, 92] width 133 height 19
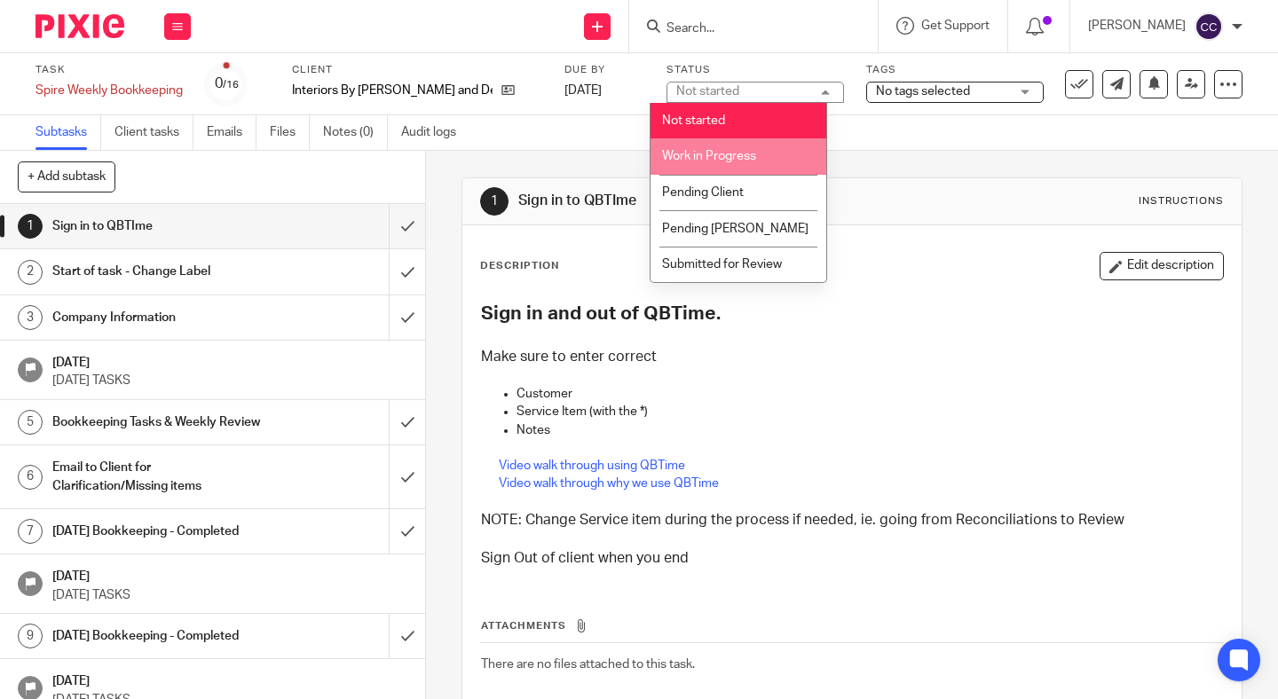
click at [723, 152] on span "Work in Progress" at bounding box center [709, 156] width 94 height 12
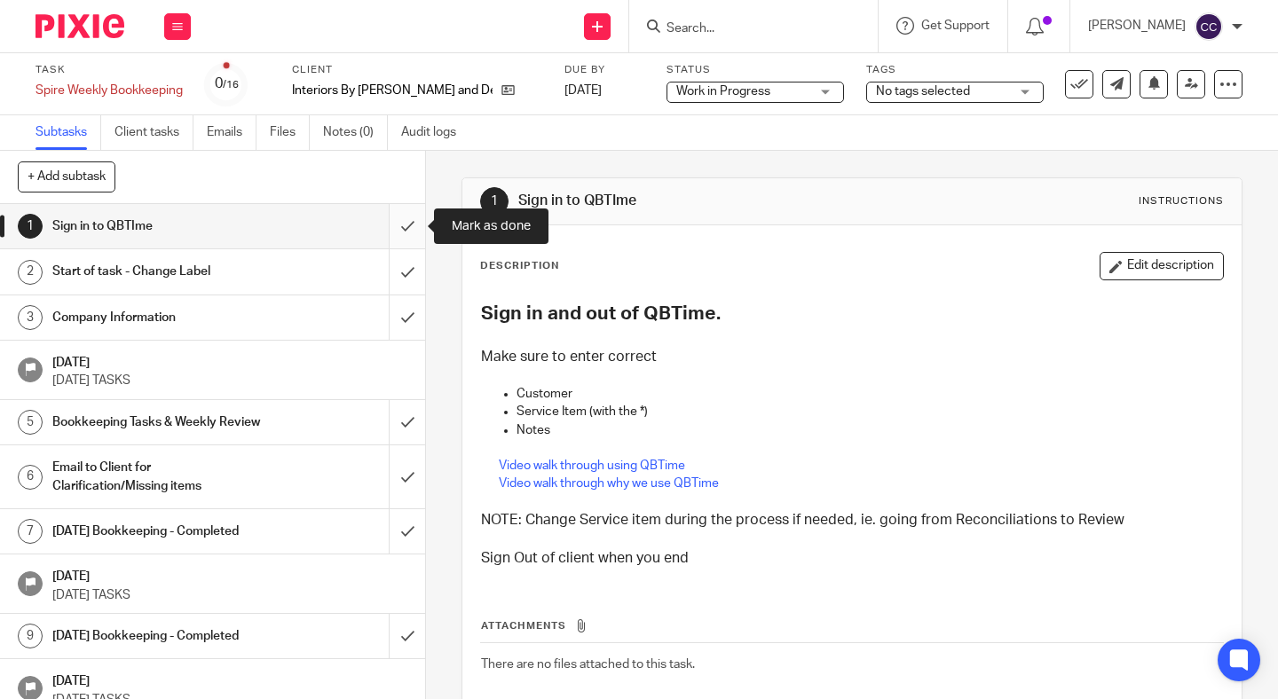
click at [414, 220] on input "submit" at bounding box center [212, 226] width 425 height 44
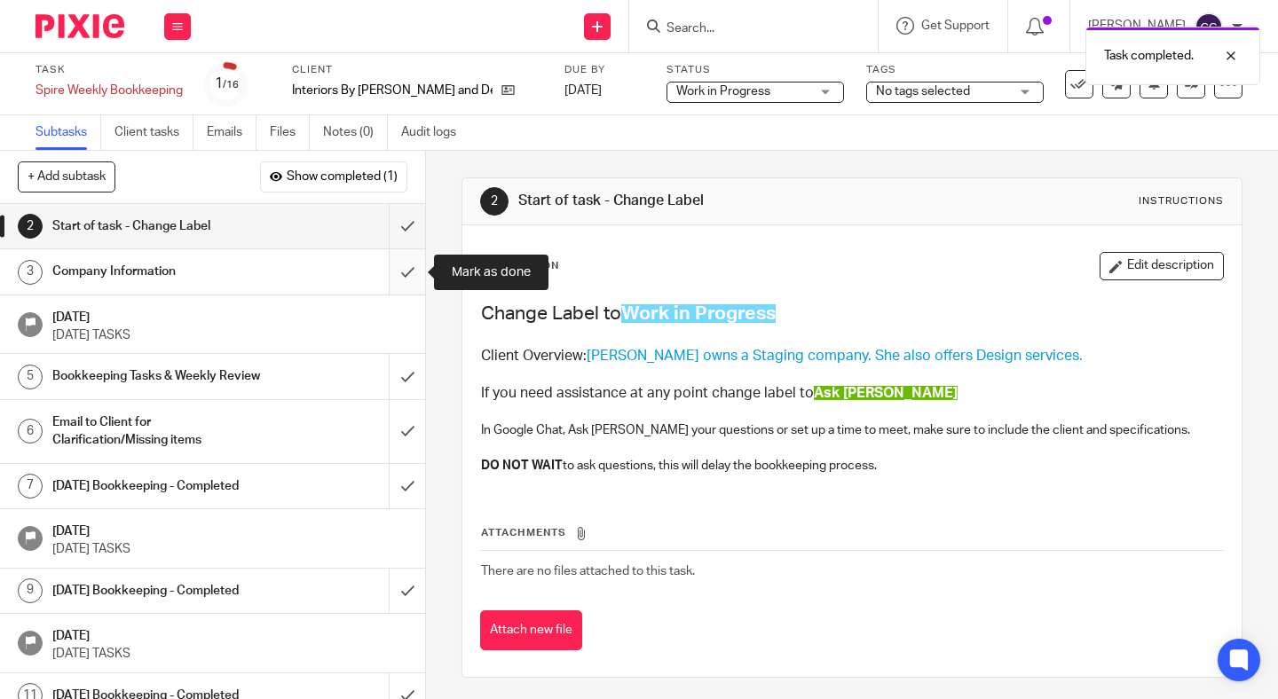
click at [404, 269] on input "submit" at bounding box center [212, 271] width 425 height 44
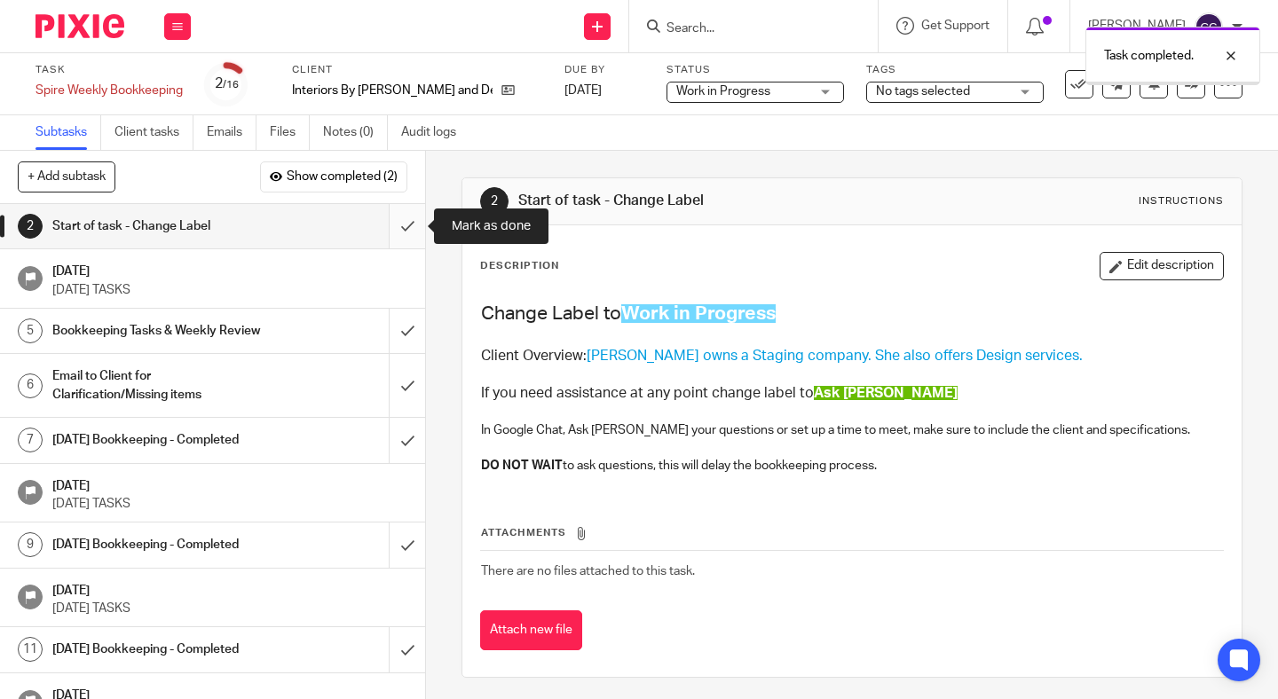
click at [407, 232] on input "submit" at bounding box center [212, 226] width 425 height 44
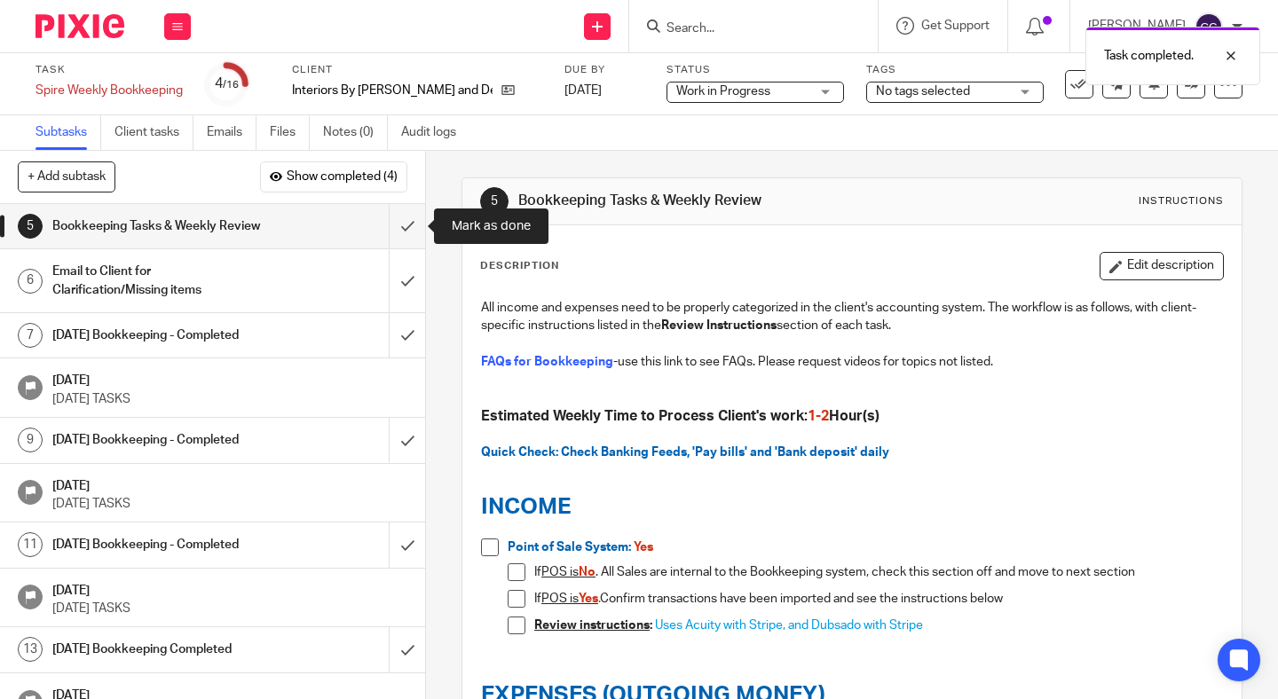
click at [407, 232] on input "submit" at bounding box center [212, 226] width 425 height 44
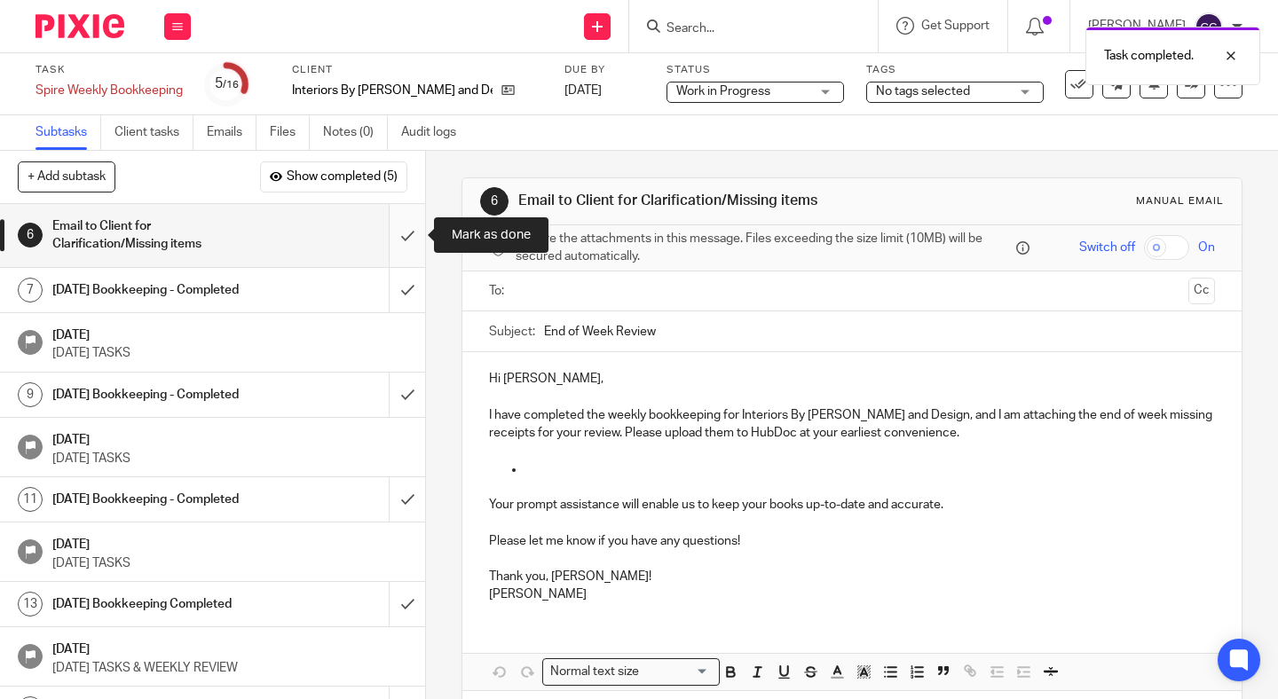
click at [409, 249] on input "submit" at bounding box center [212, 235] width 425 height 63
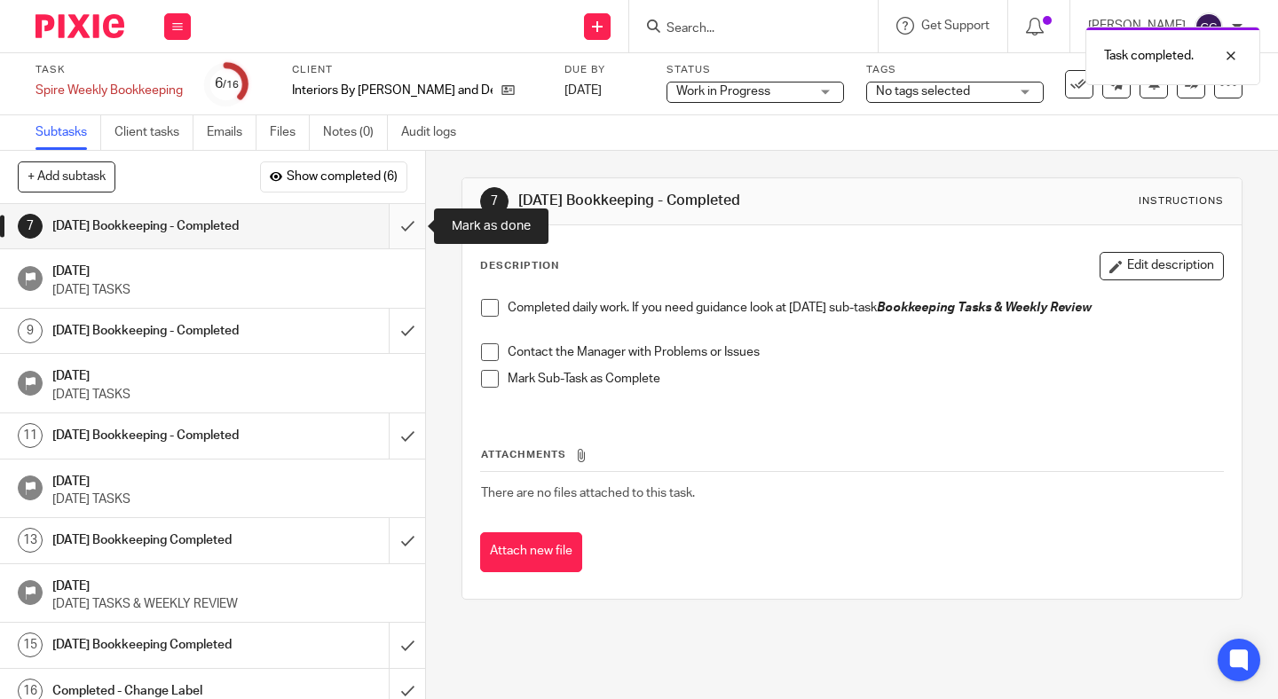
click at [406, 215] on input "submit" at bounding box center [212, 226] width 425 height 44
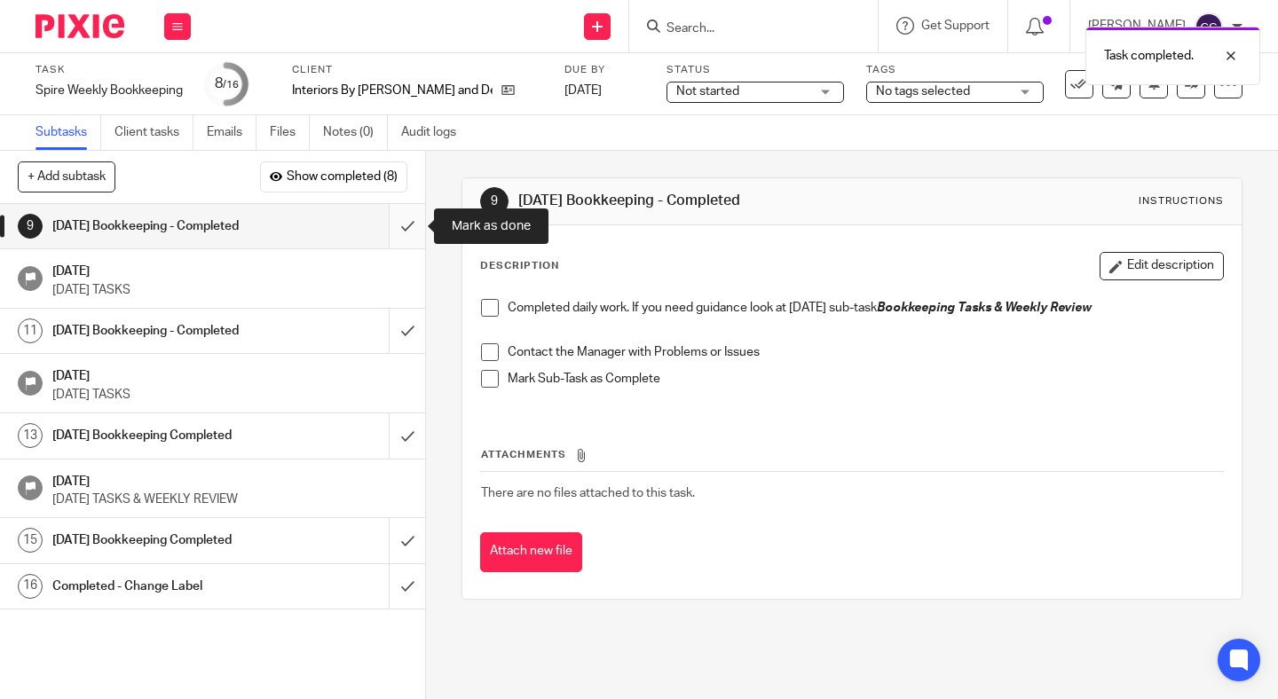
click at [405, 233] on input "submit" at bounding box center [212, 226] width 425 height 44
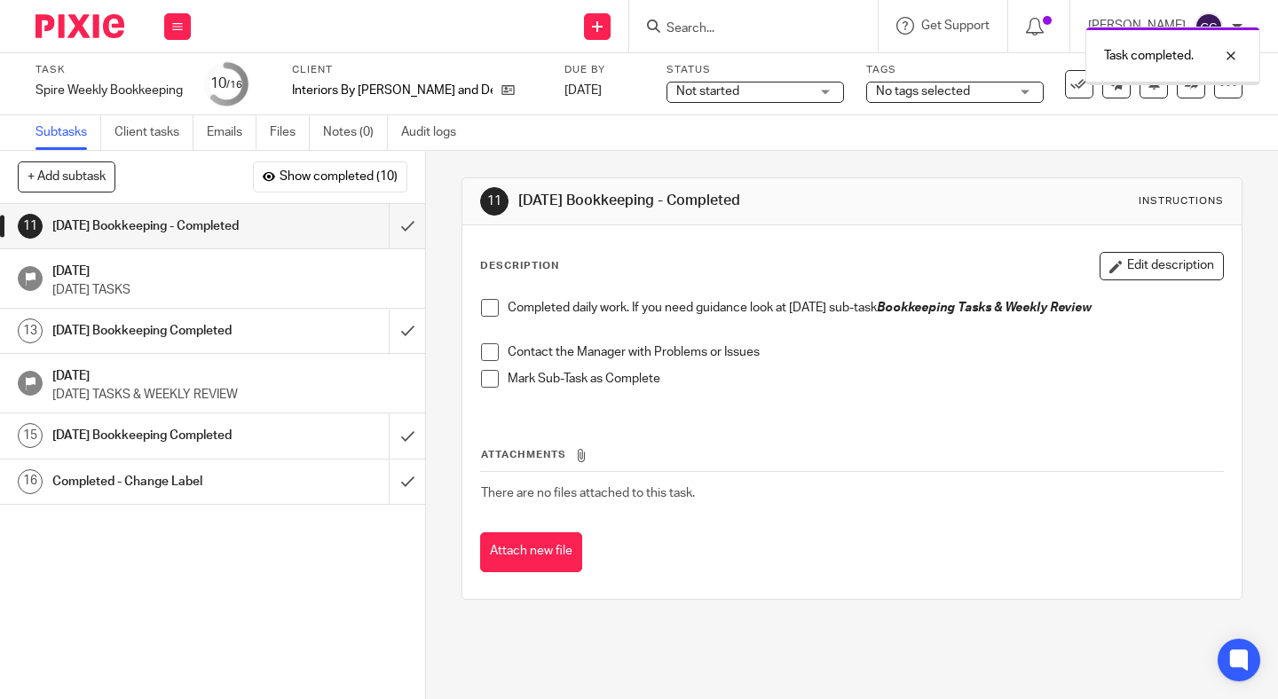
click at [680, 97] on span "Not started" at bounding box center [707, 91] width 63 height 12
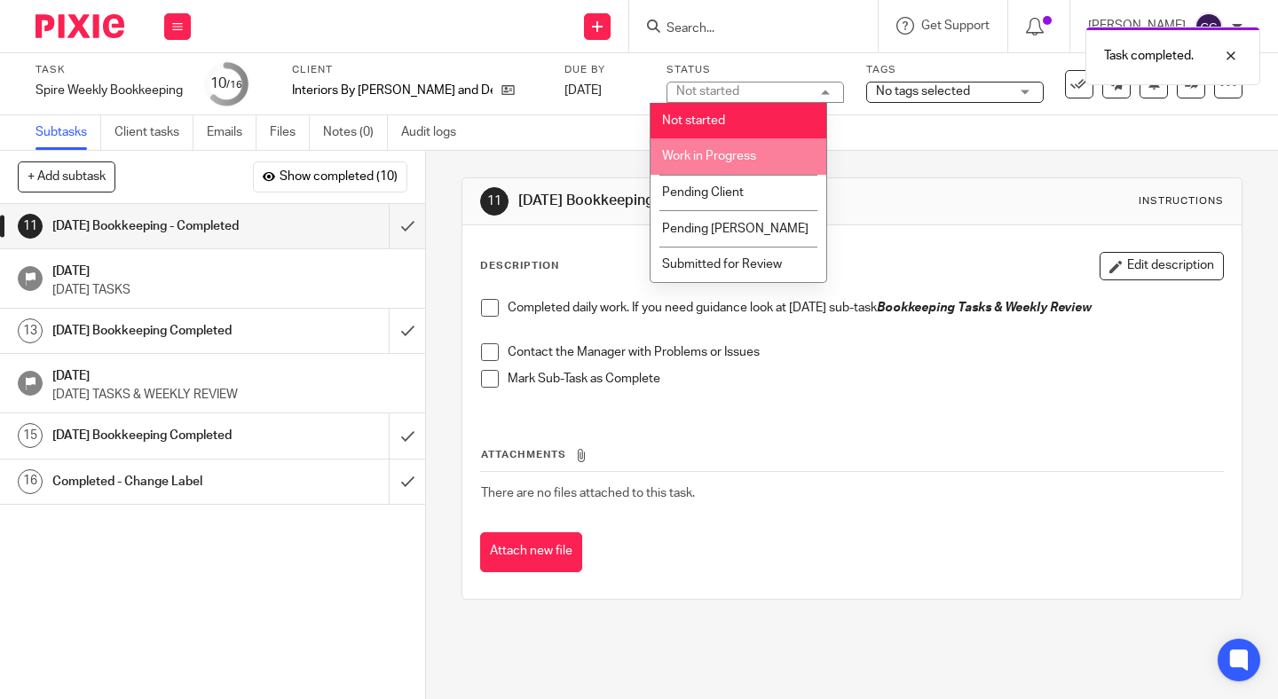
click at [680, 157] on span "Work in Progress" at bounding box center [709, 156] width 94 height 12
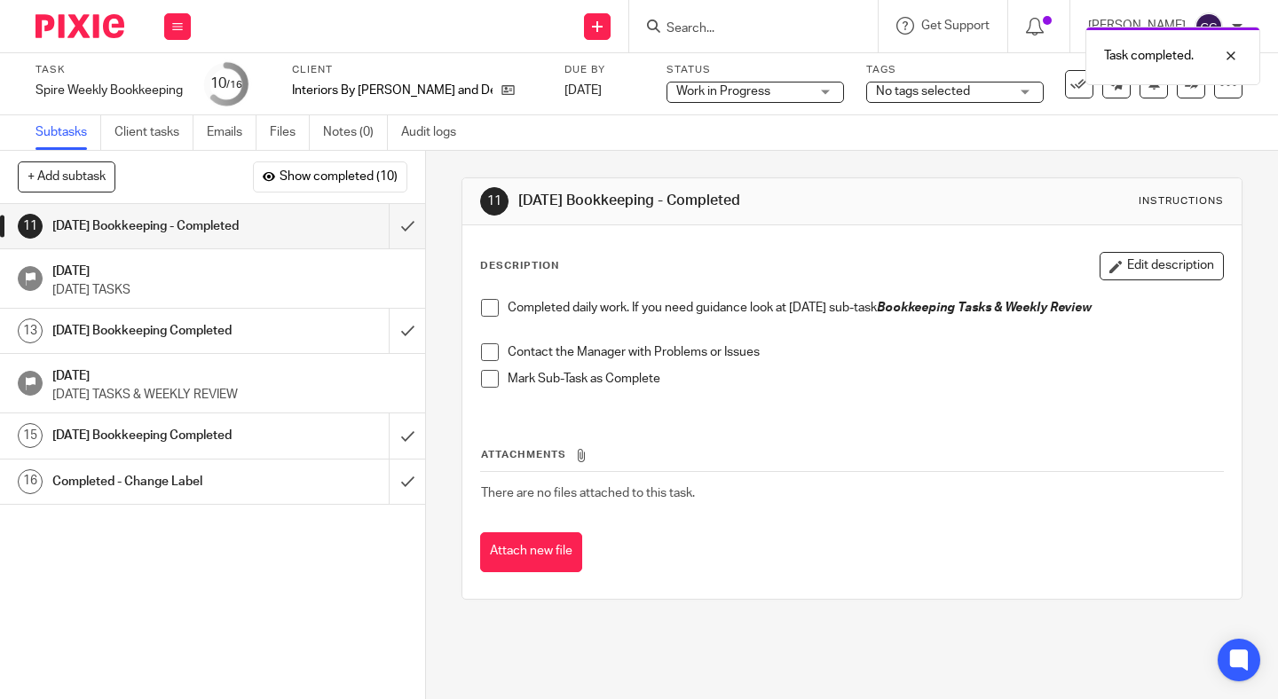
click at [494, 302] on span at bounding box center [490, 308] width 18 height 18
click at [493, 356] on span at bounding box center [490, 352] width 18 height 18
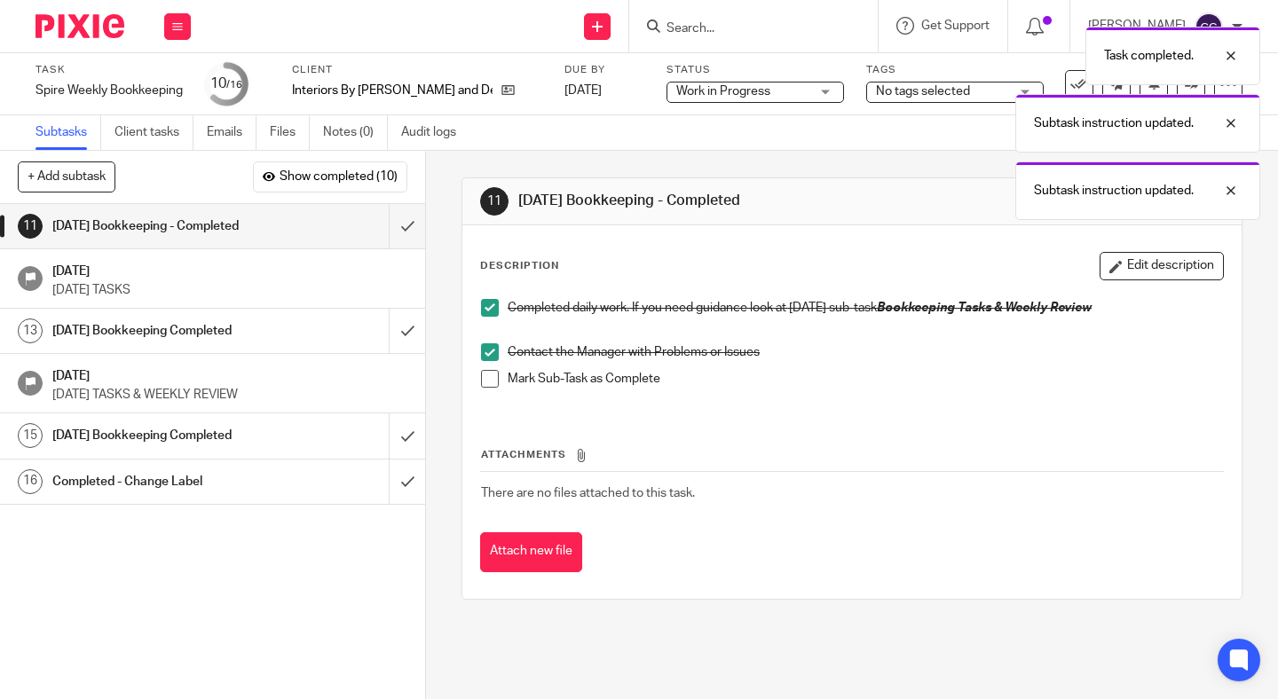
click at [493, 374] on span at bounding box center [490, 379] width 18 height 18
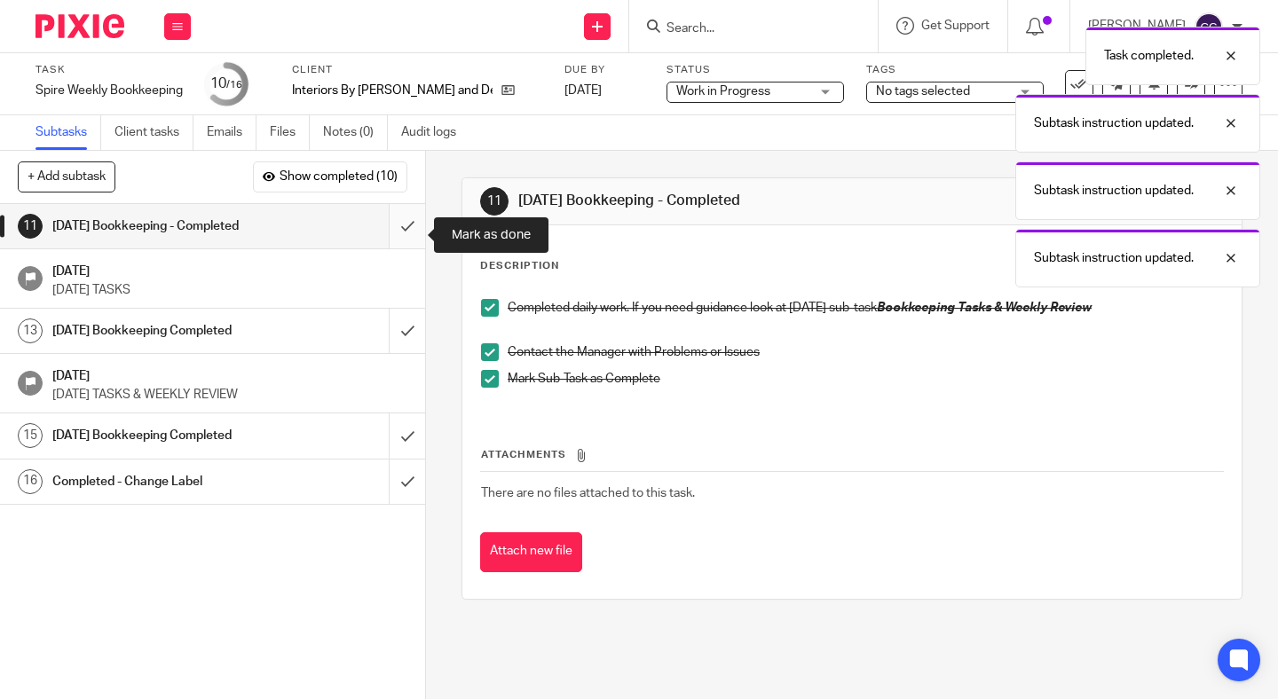
click at [409, 231] on input "submit" at bounding box center [212, 226] width 425 height 44
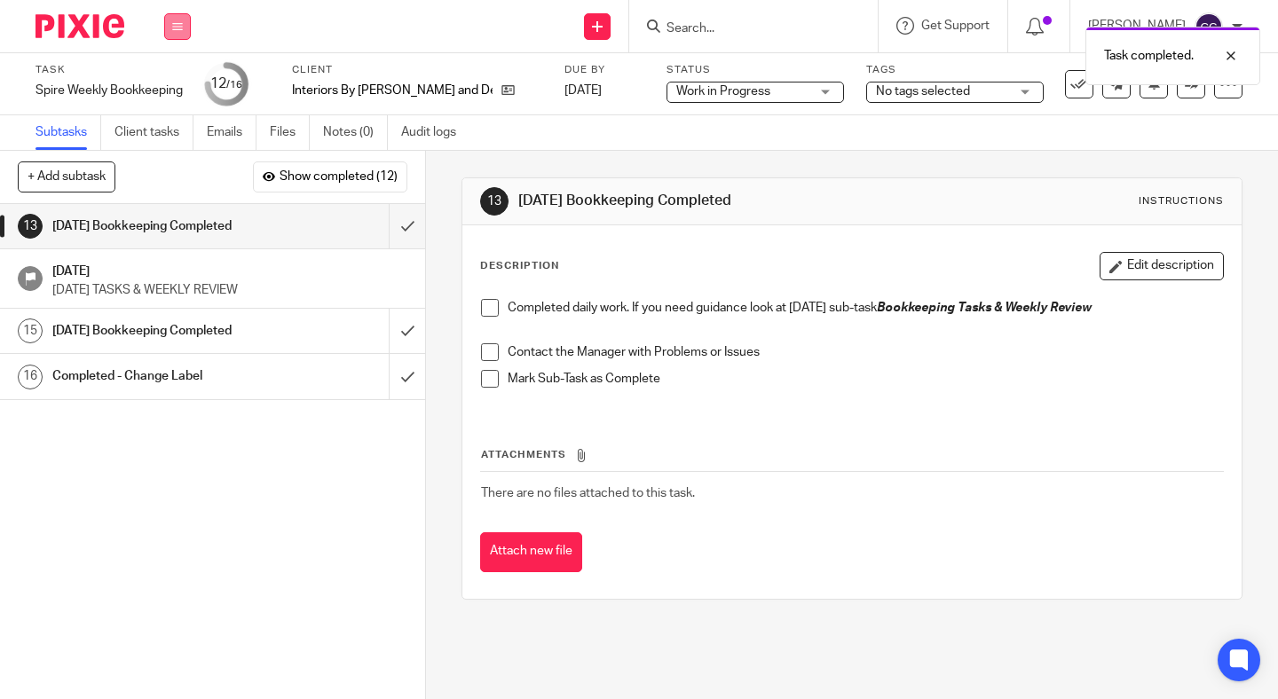
click at [174, 19] on button at bounding box center [177, 26] width 27 height 27
click at [168, 82] on link "Work" at bounding box center [169, 82] width 31 height 12
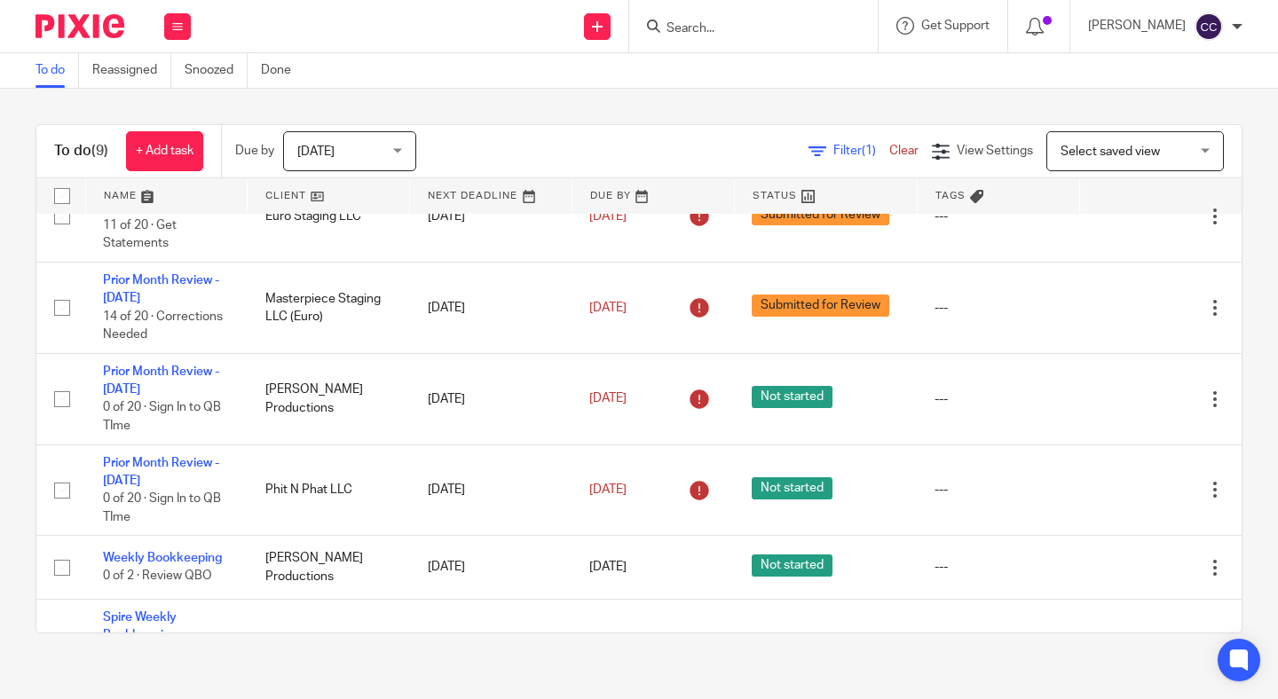
scroll to position [389, 0]
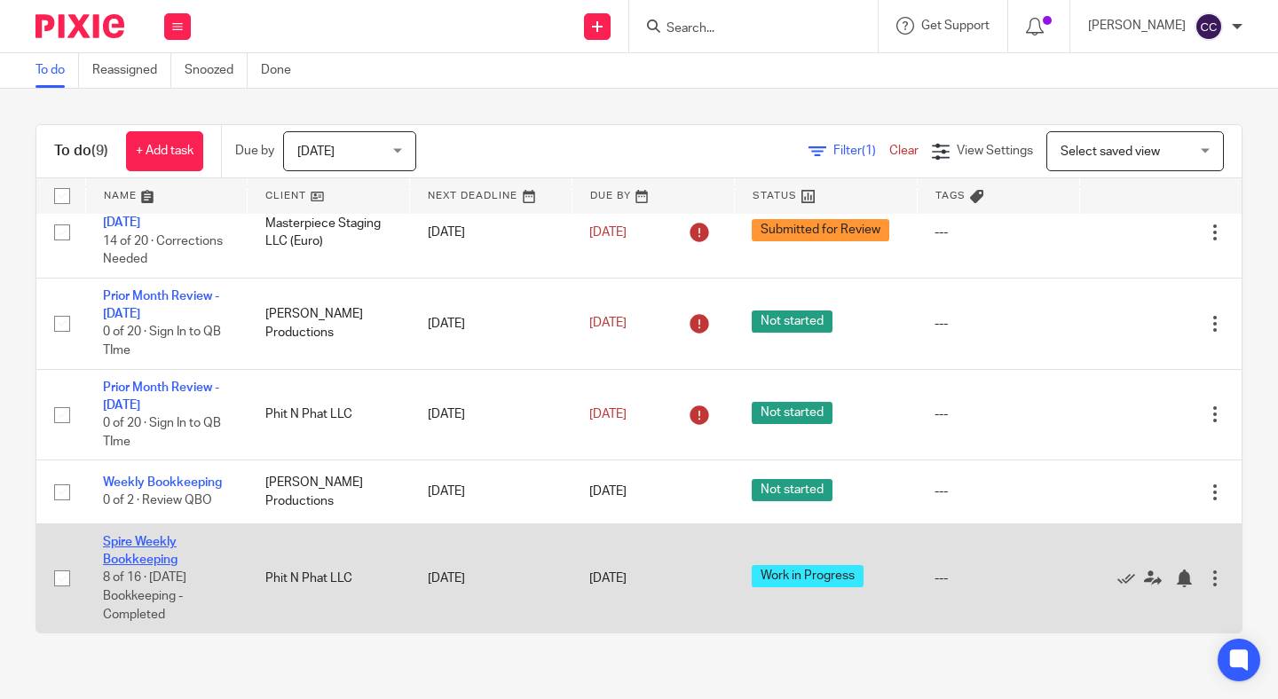
click at [149, 556] on link "Spire Weekly Bookkeeping" at bounding box center [140, 551] width 75 height 30
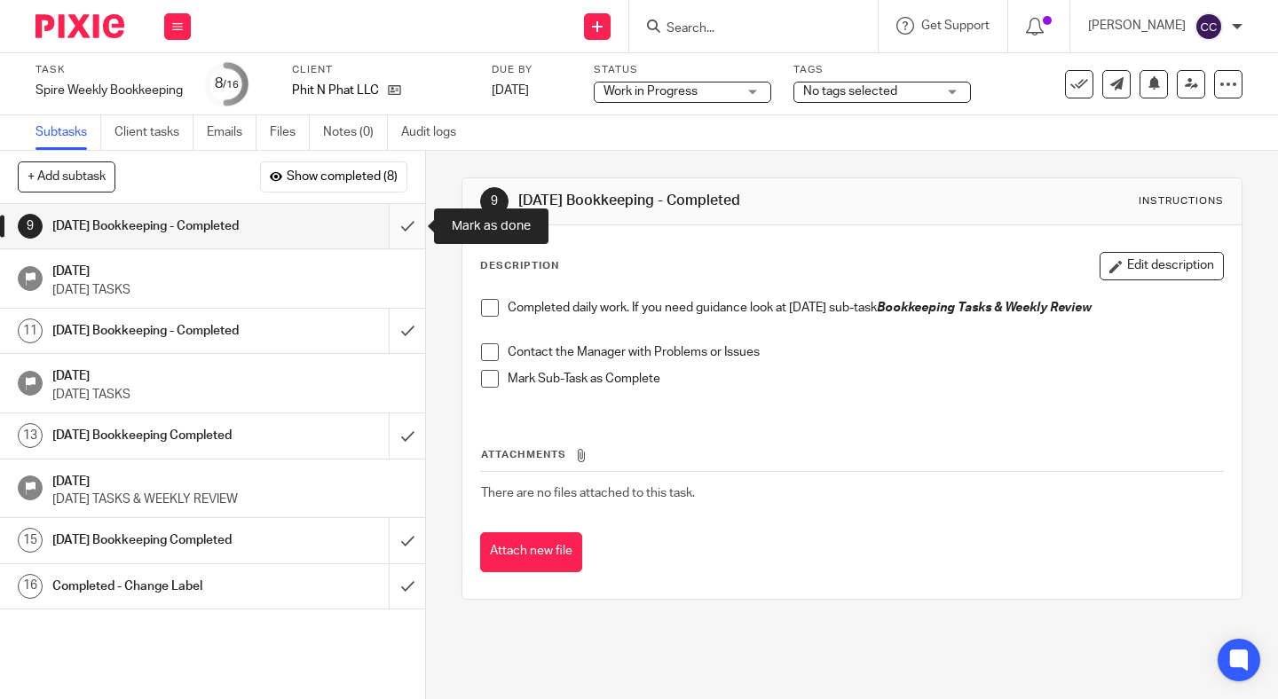
click at [399, 226] on input "submit" at bounding box center [212, 226] width 425 height 44
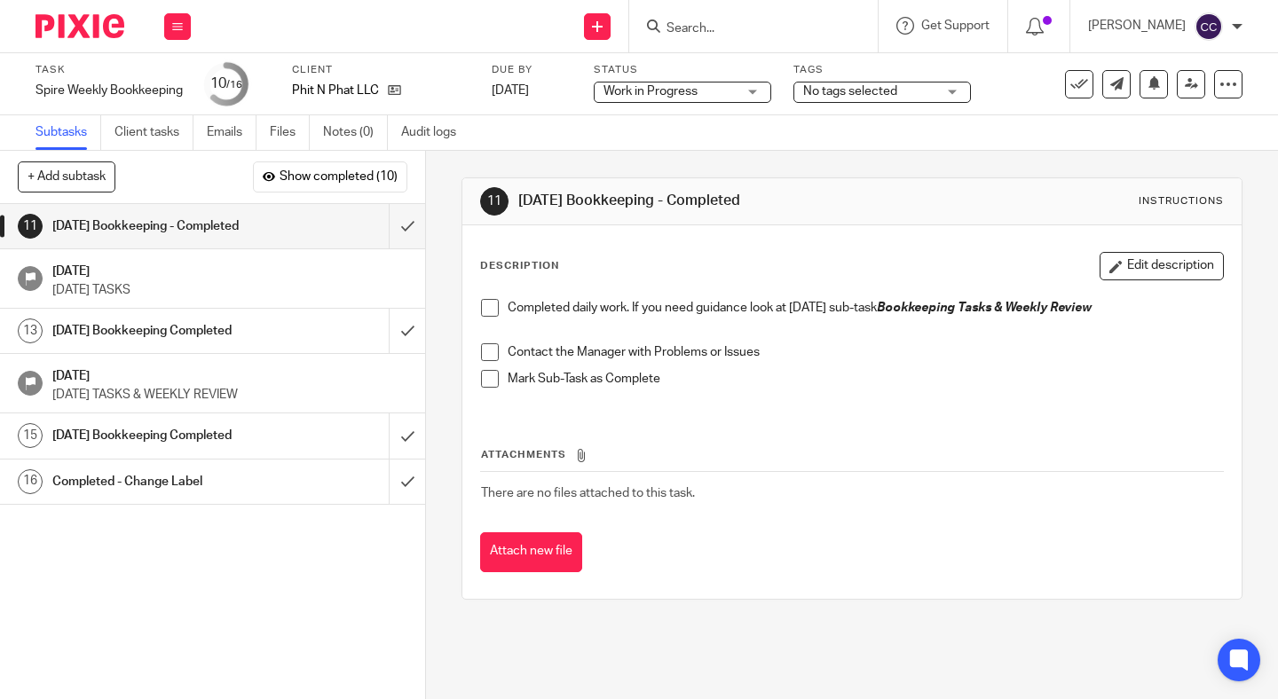
click at [486, 310] on span at bounding box center [490, 308] width 18 height 18
click at [487, 351] on span at bounding box center [490, 352] width 18 height 18
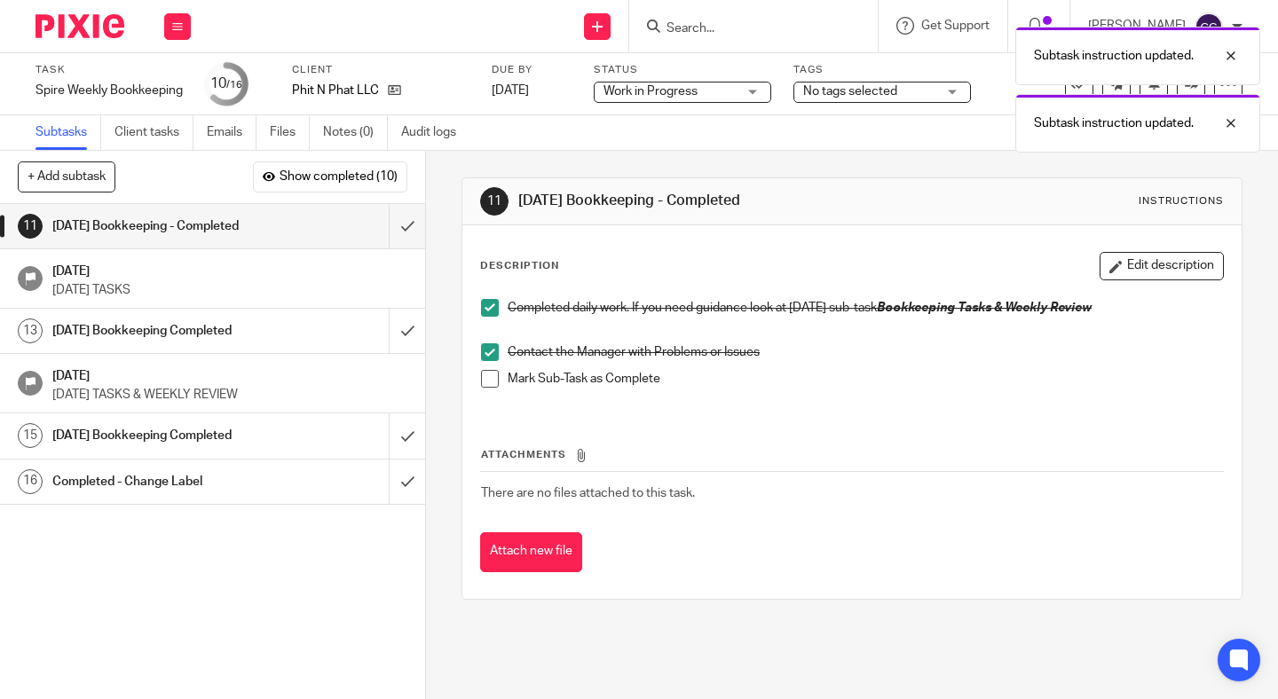
click at [487, 378] on span at bounding box center [490, 379] width 18 height 18
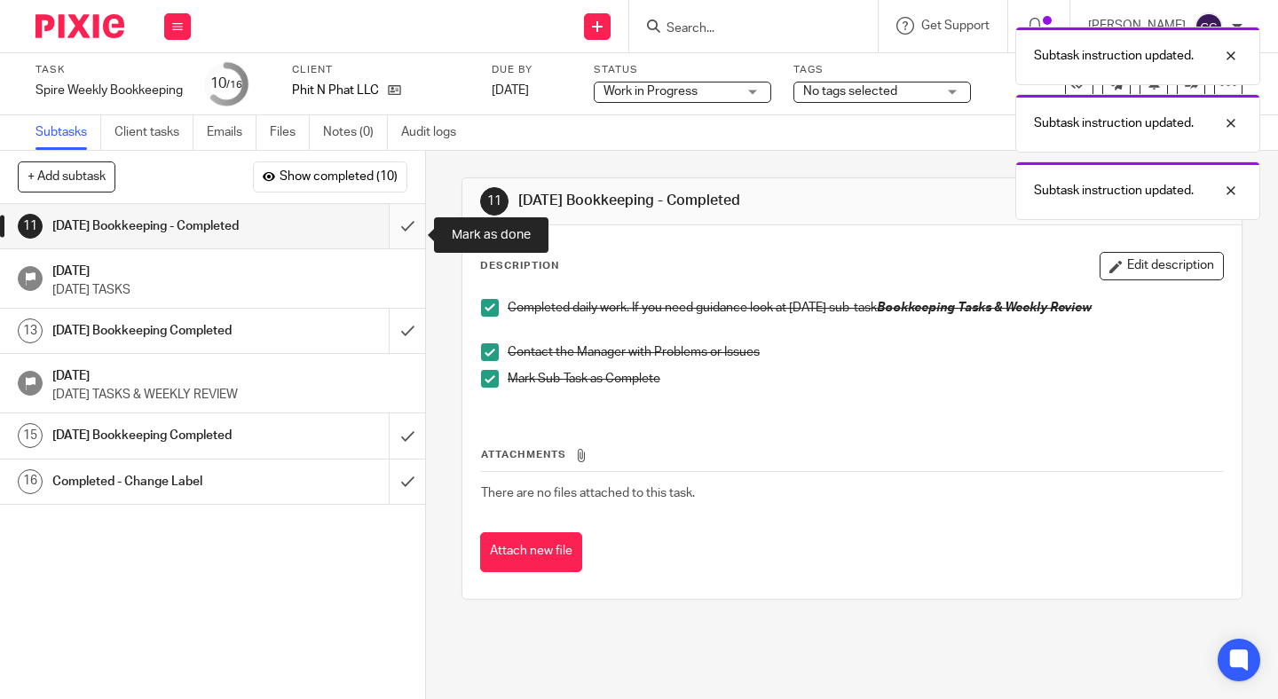
click at [405, 239] on input "submit" at bounding box center [212, 226] width 425 height 44
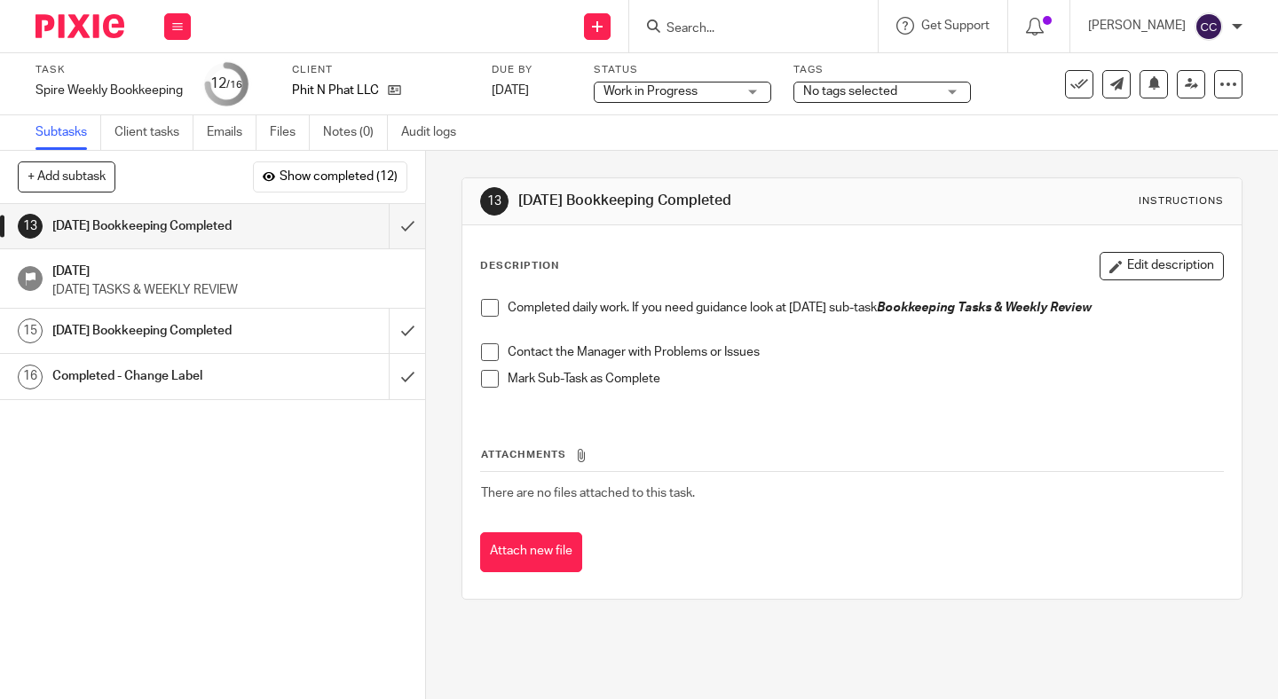
click at [397, 91] on icon at bounding box center [394, 89] width 13 height 13
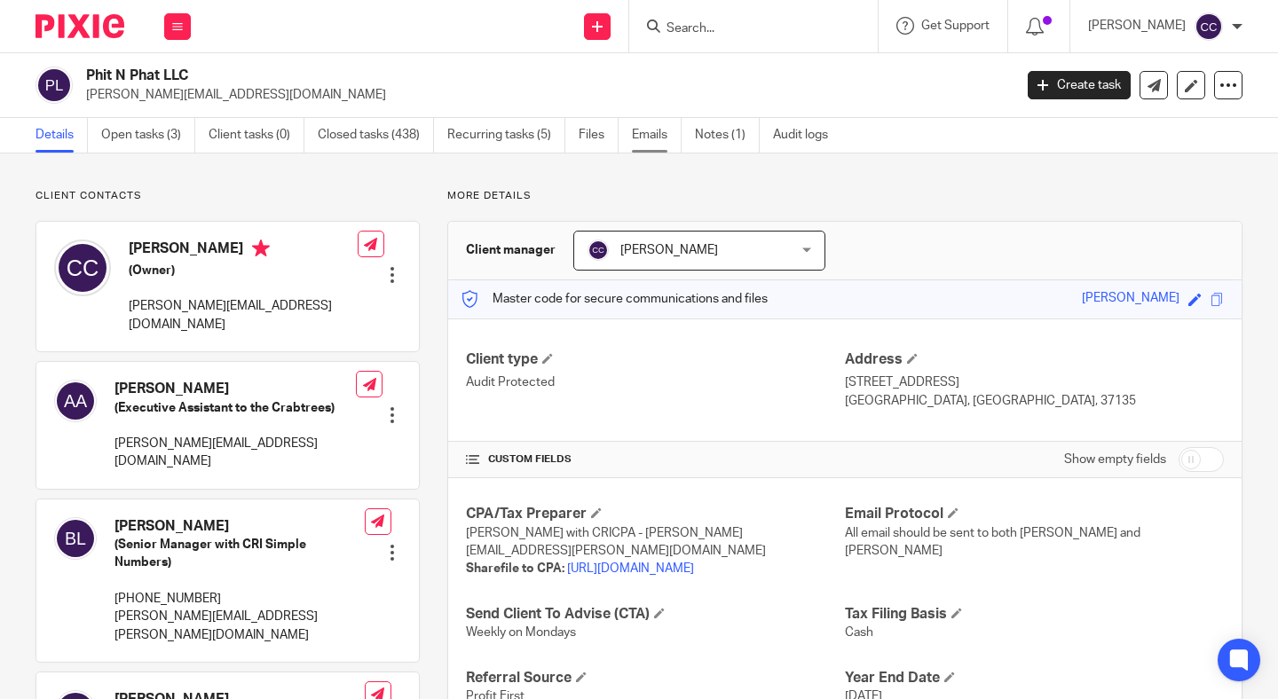
click at [662, 138] on link "Emails" at bounding box center [657, 135] width 50 height 35
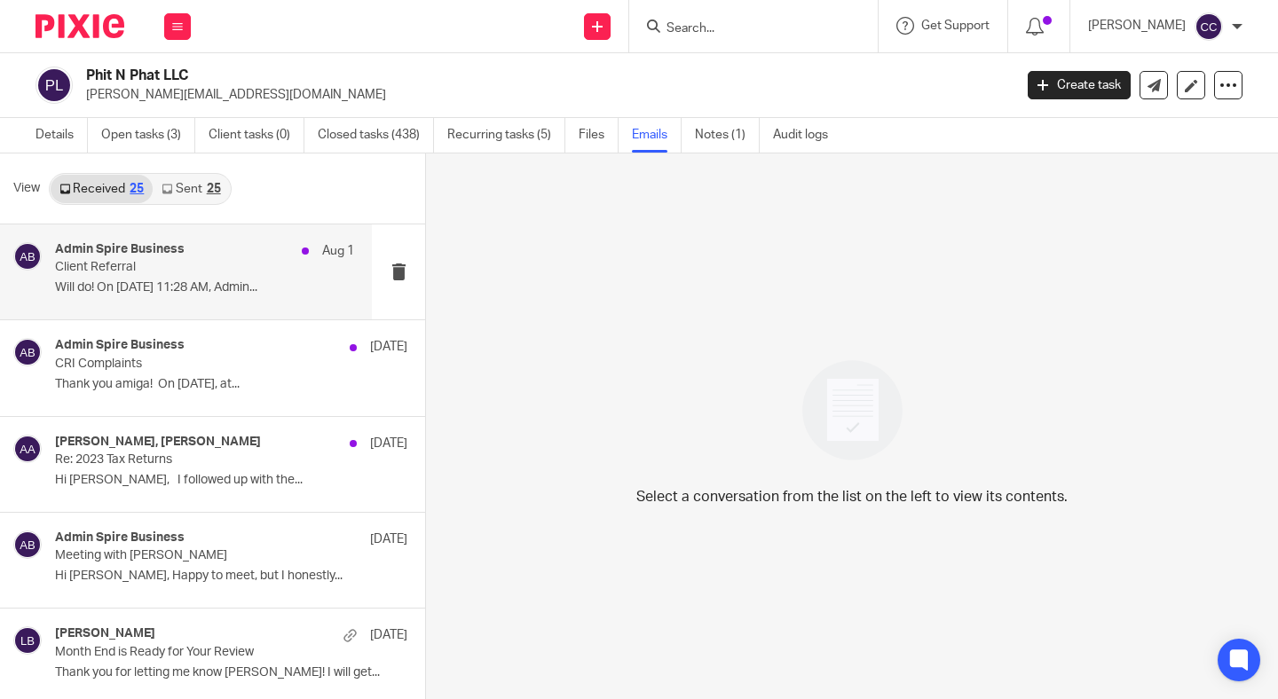
click at [177, 273] on p "Client Referral" at bounding box center [175, 267] width 240 height 15
click at [142, 137] on link "Open tasks (3)" at bounding box center [148, 135] width 94 height 35
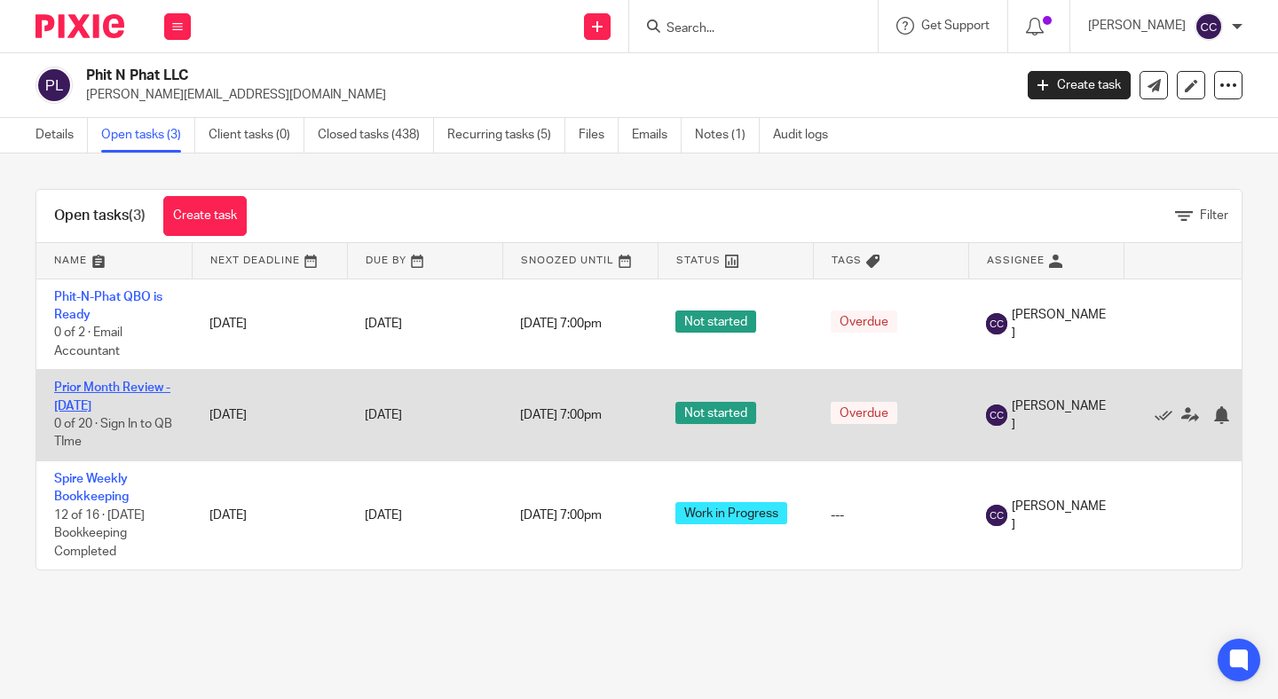
click at [134, 393] on link "Prior Month Review - [DATE]" at bounding box center [112, 397] width 116 height 30
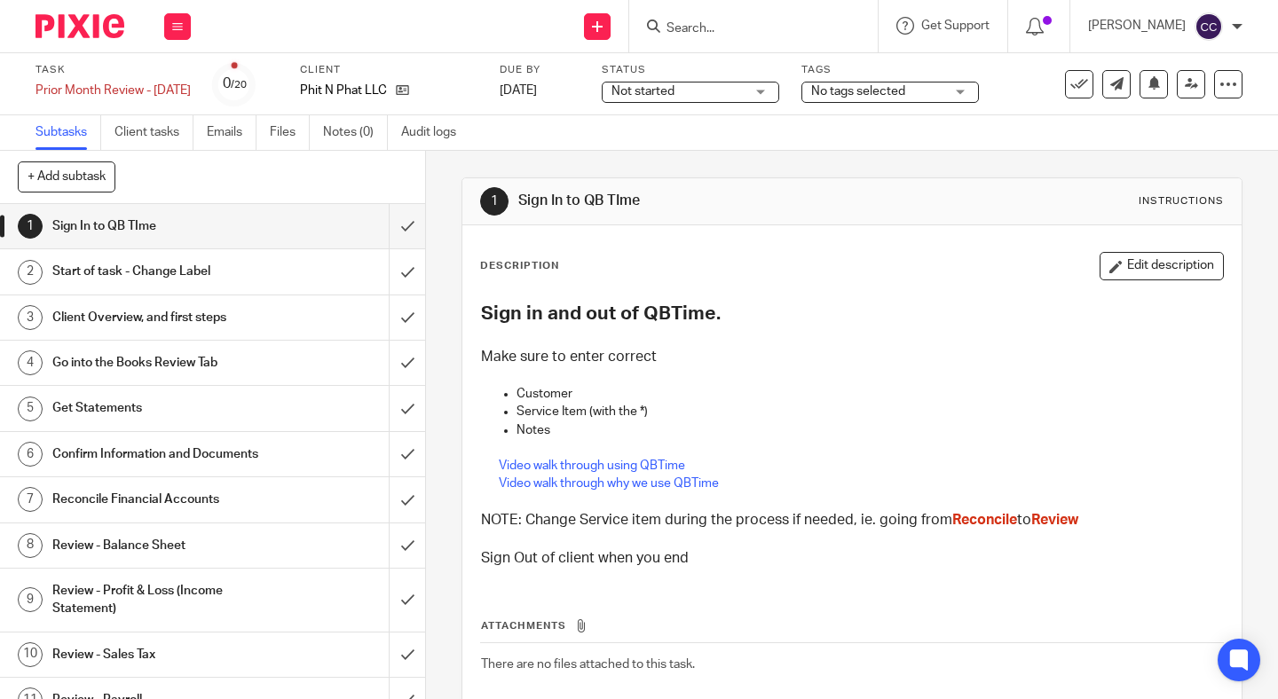
click at [675, 94] on span "Not started" at bounding box center [643, 91] width 63 height 12
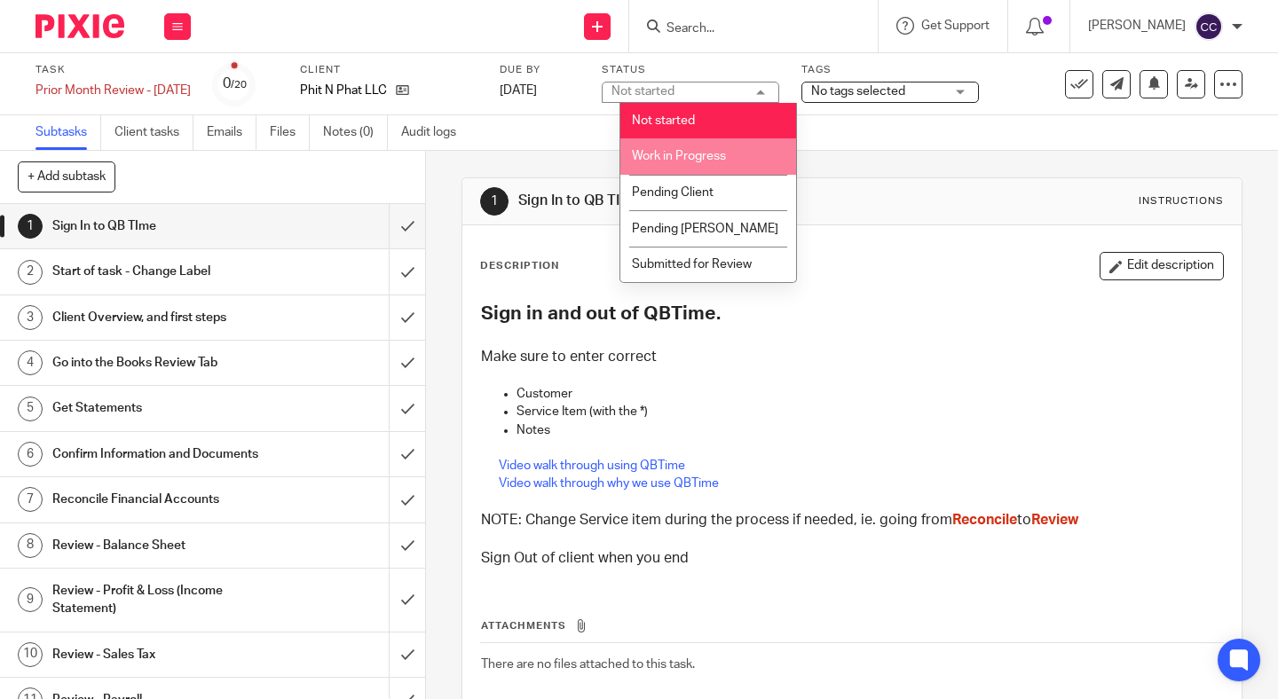
click at [675, 162] on span "Work in Progress" at bounding box center [679, 156] width 94 height 12
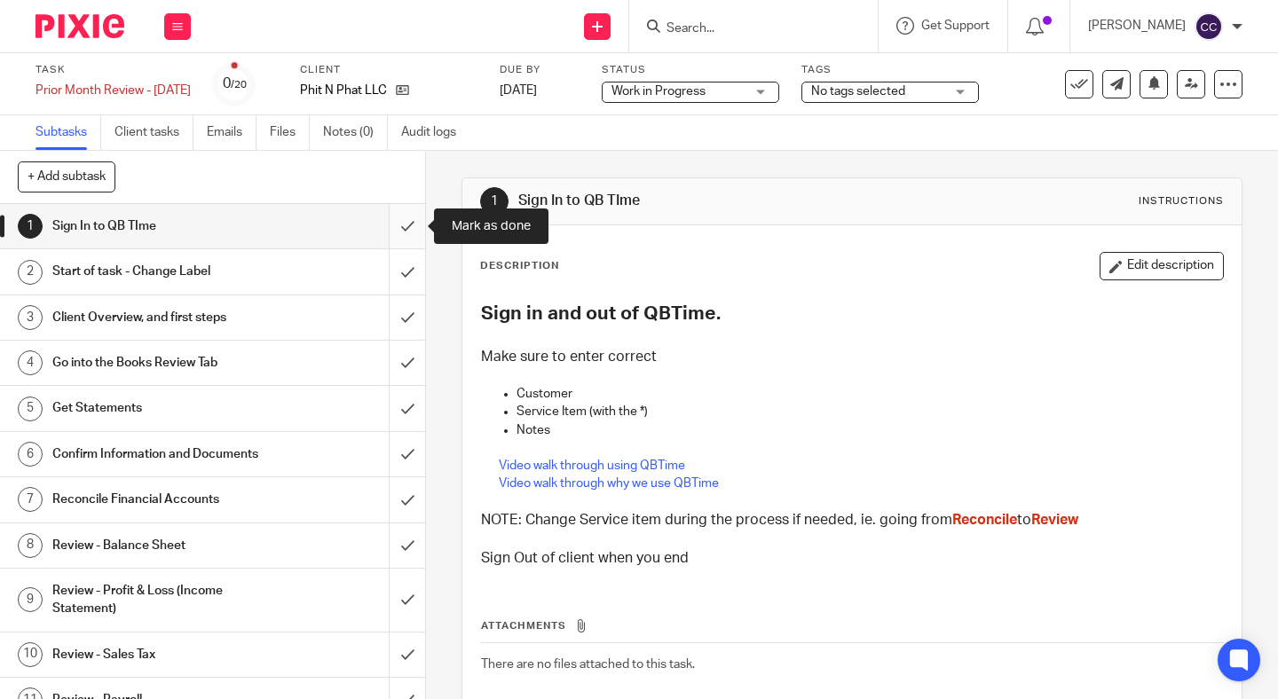
click at [405, 233] on input "submit" at bounding box center [212, 226] width 425 height 44
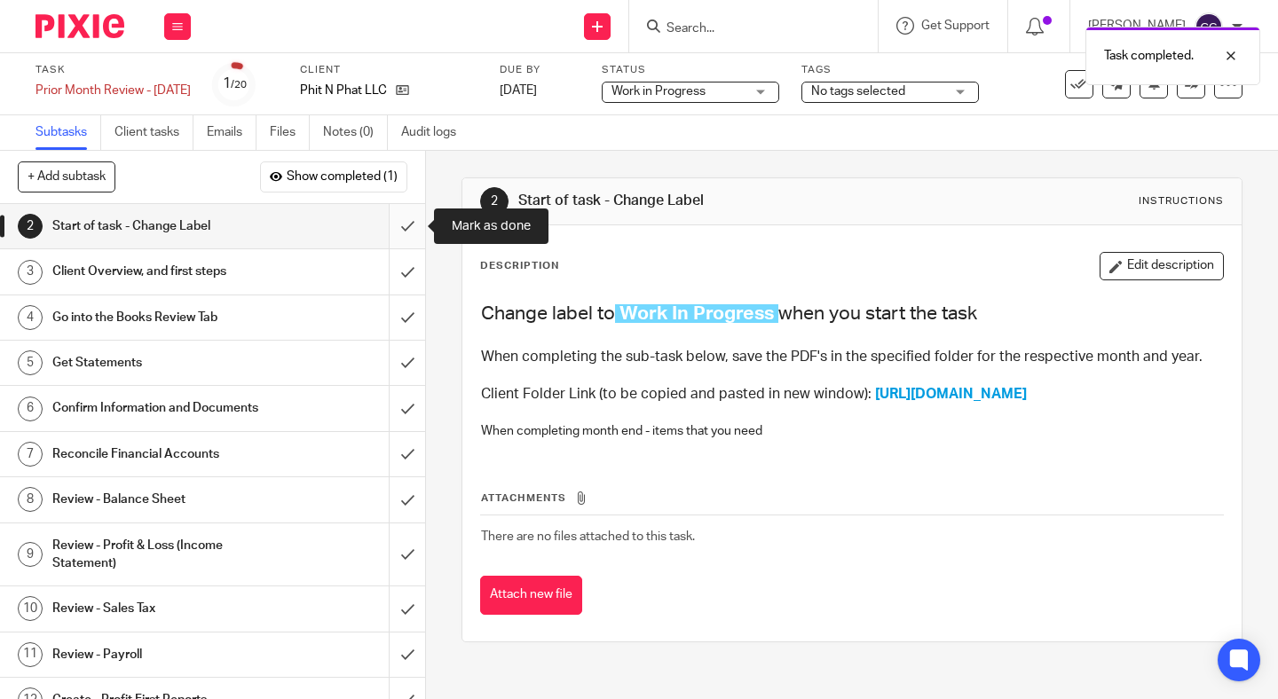
click at [407, 225] on input "submit" at bounding box center [212, 226] width 425 height 44
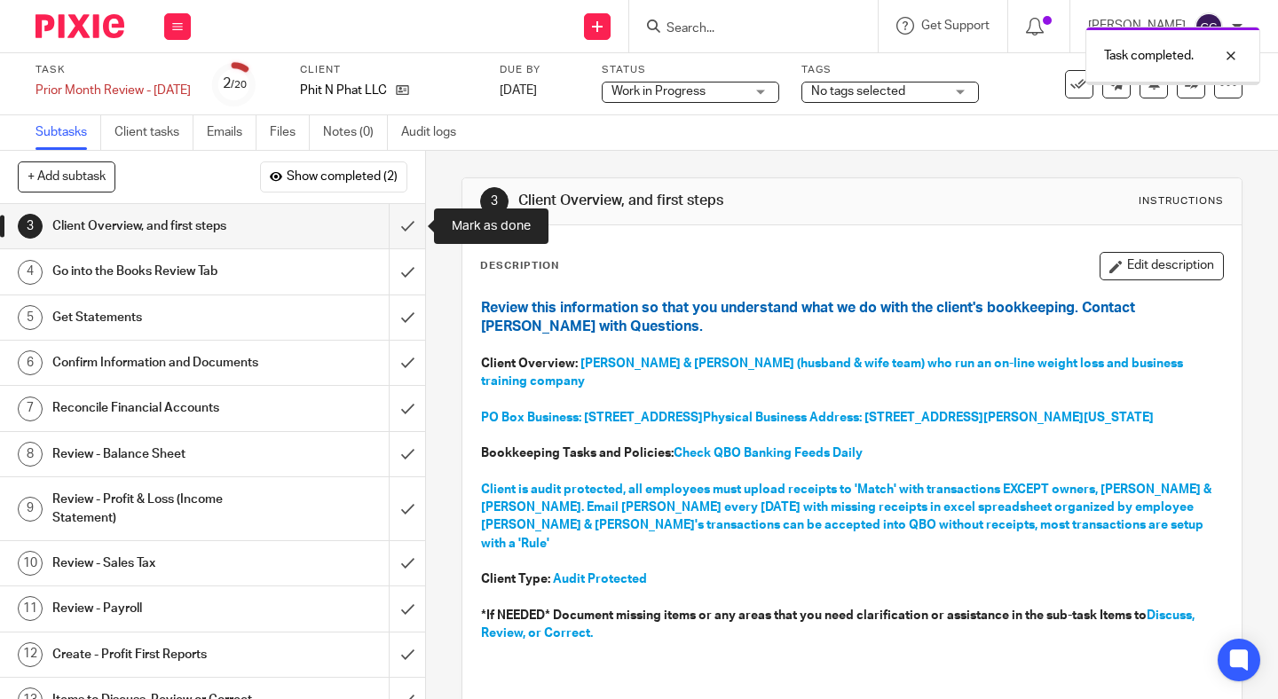
click at [407, 225] on input "submit" at bounding box center [212, 226] width 425 height 44
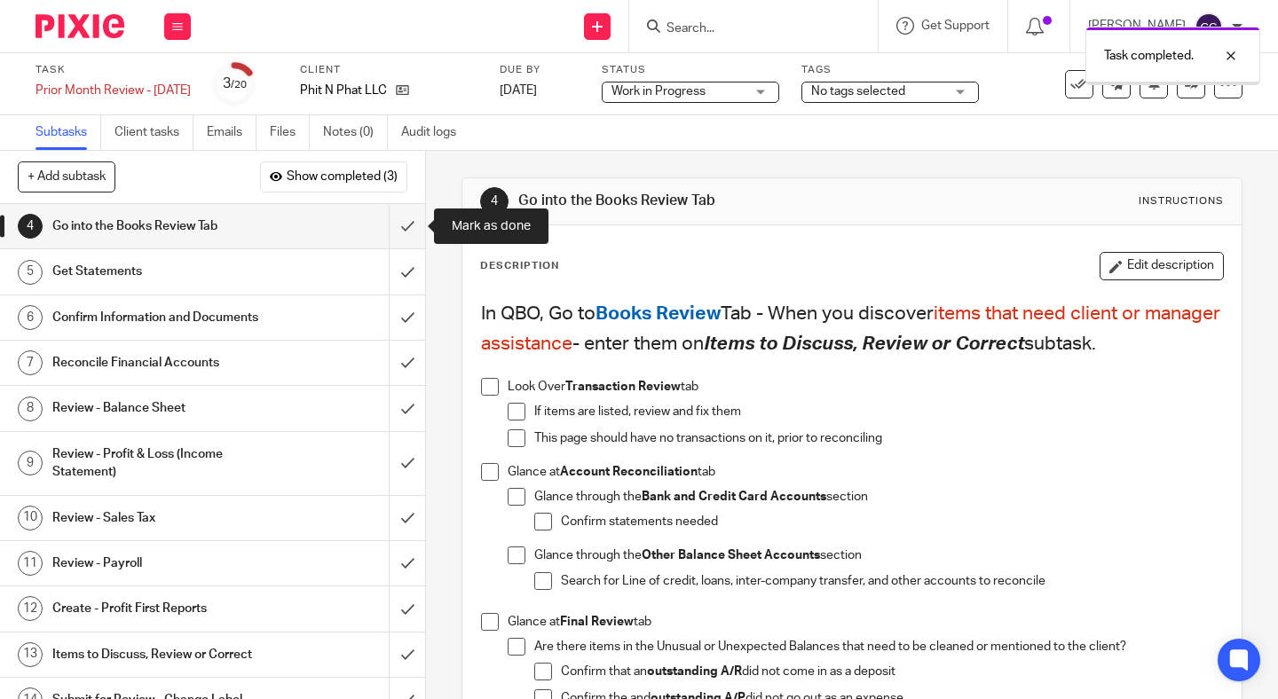
click at [407, 225] on input "submit" at bounding box center [212, 226] width 425 height 44
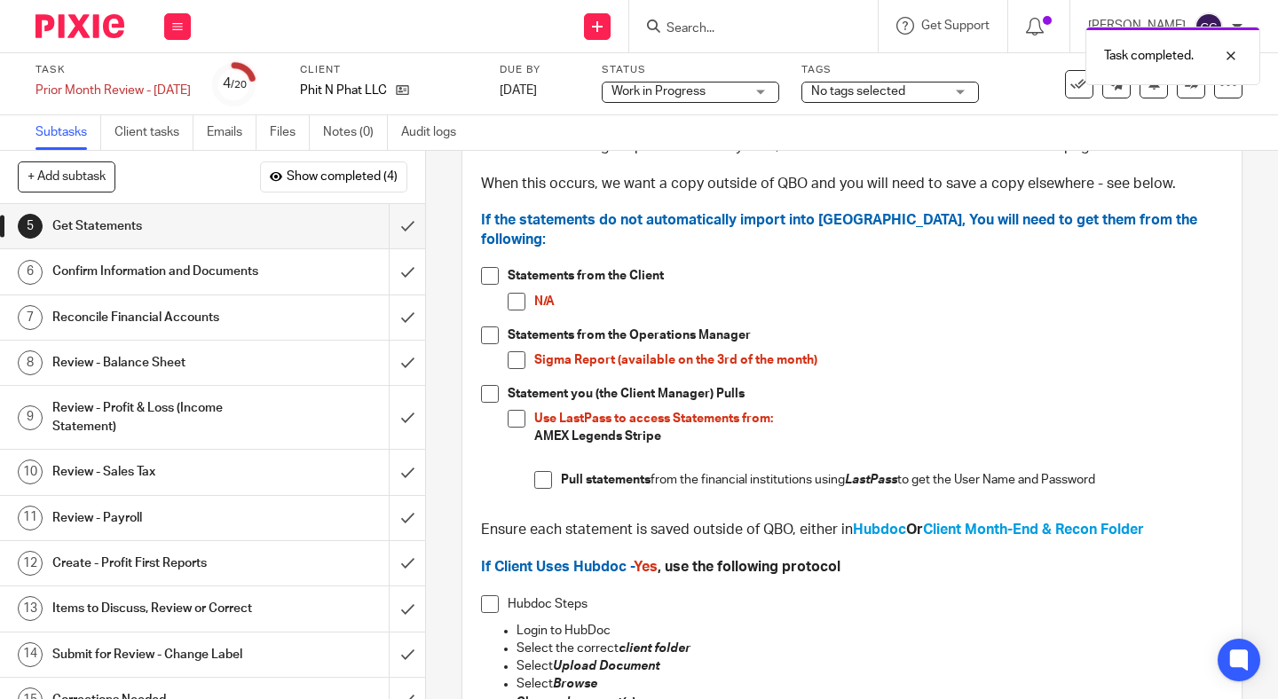
scroll to position [196, 0]
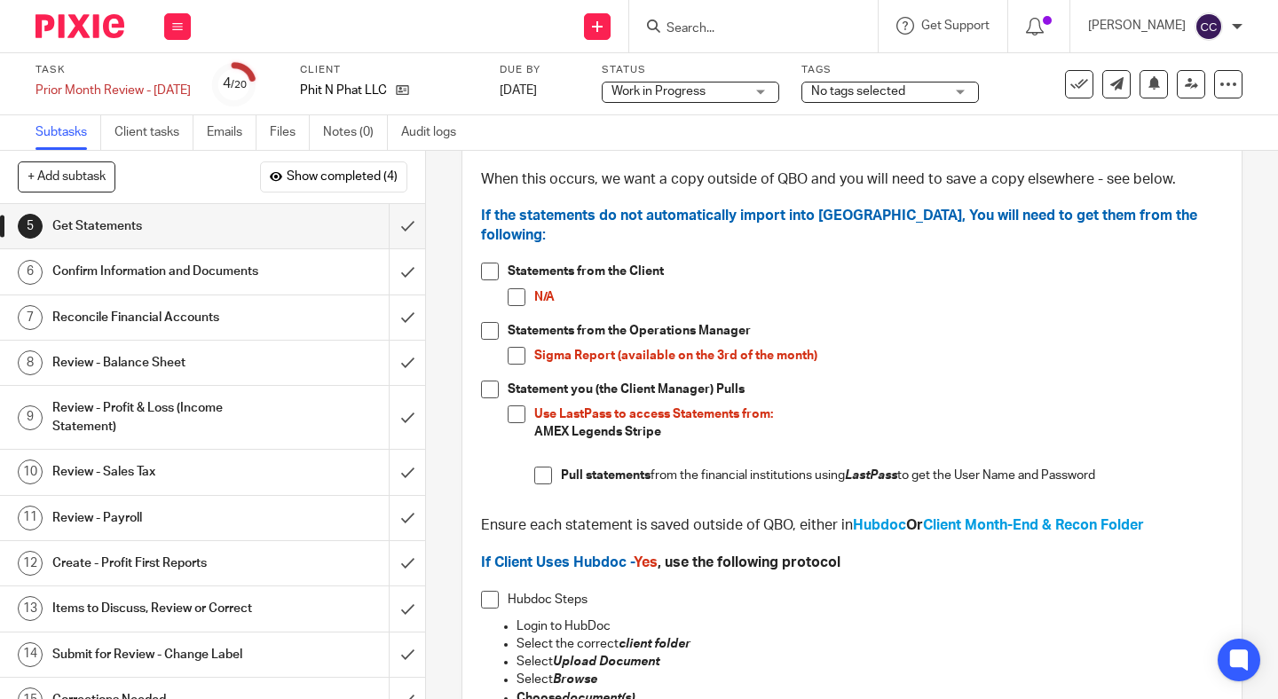
click at [516, 347] on span at bounding box center [517, 356] width 18 height 18
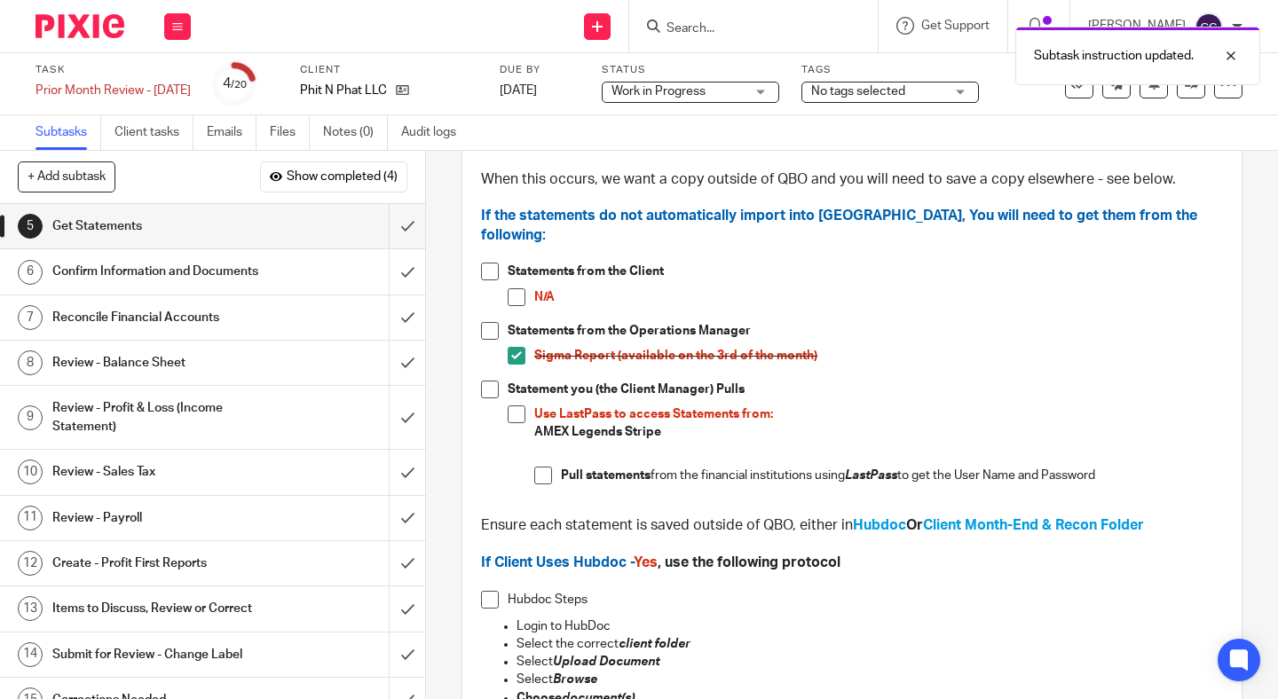
click at [515, 406] on span at bounding box center [517, 415] width 18 height 18
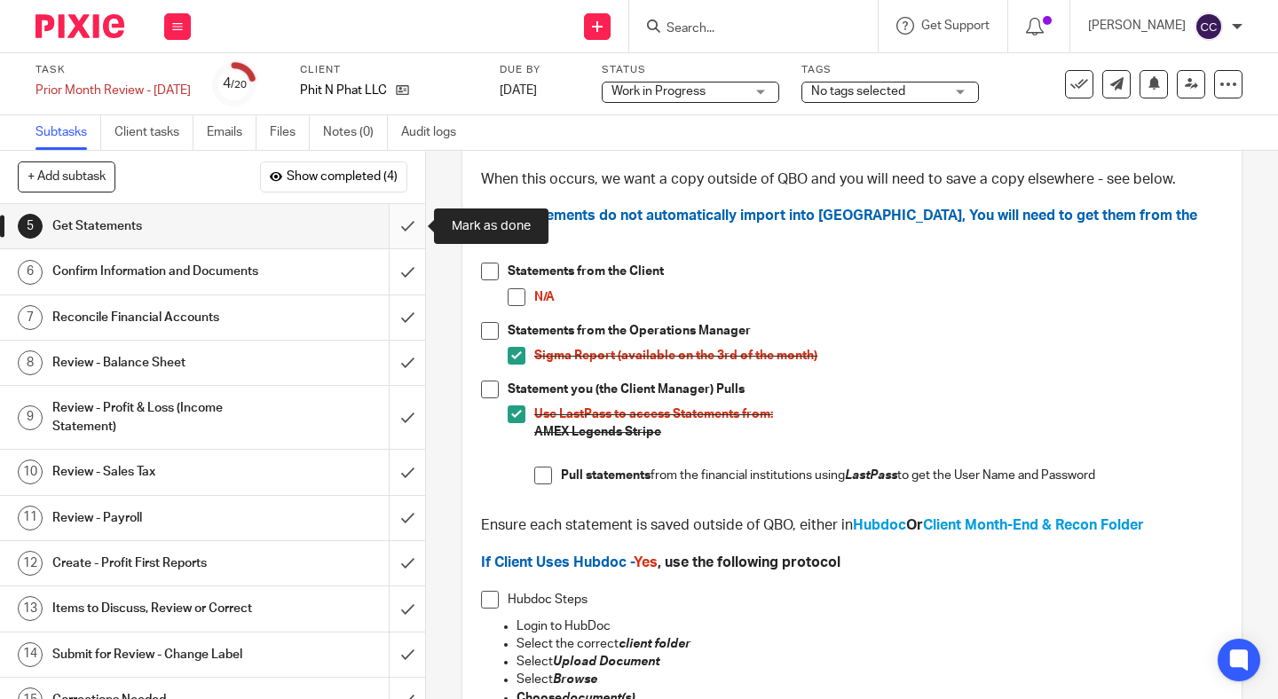
click at [396, 227] on input "submit" at bounding box center [212, 226] width 425 height 44
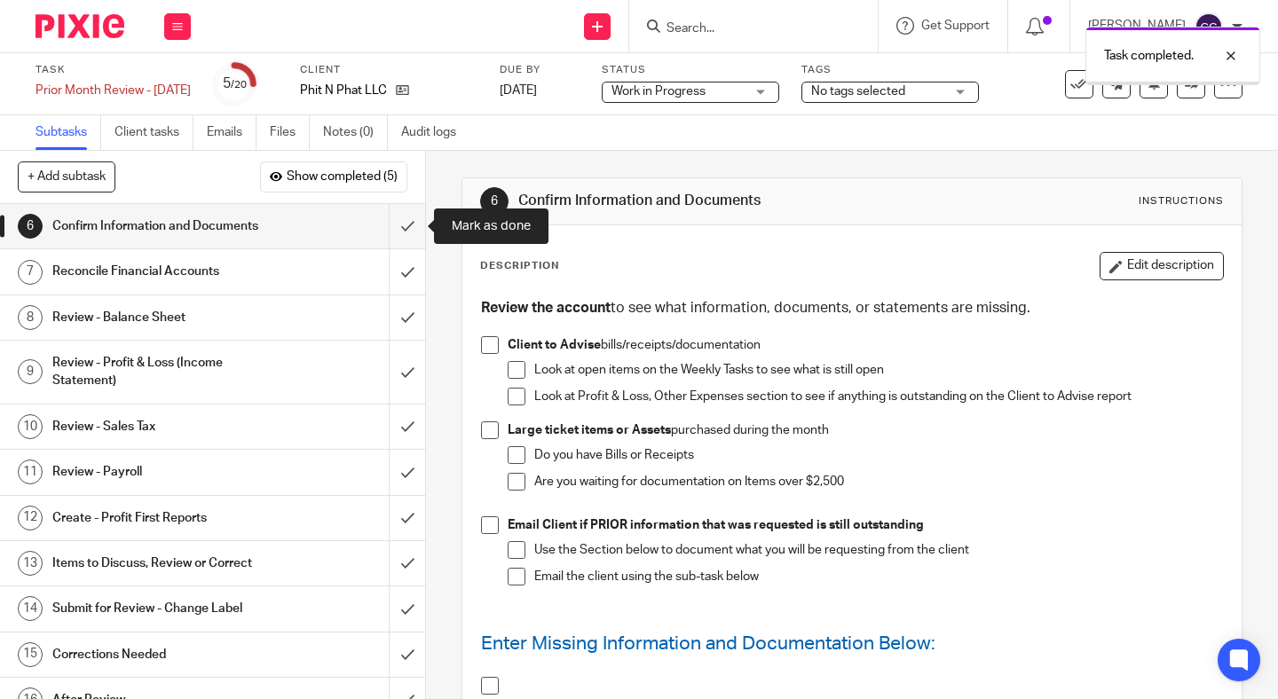
click at [396, 227] on input "submit" at bounding box center [212, 226] width 425 height 44
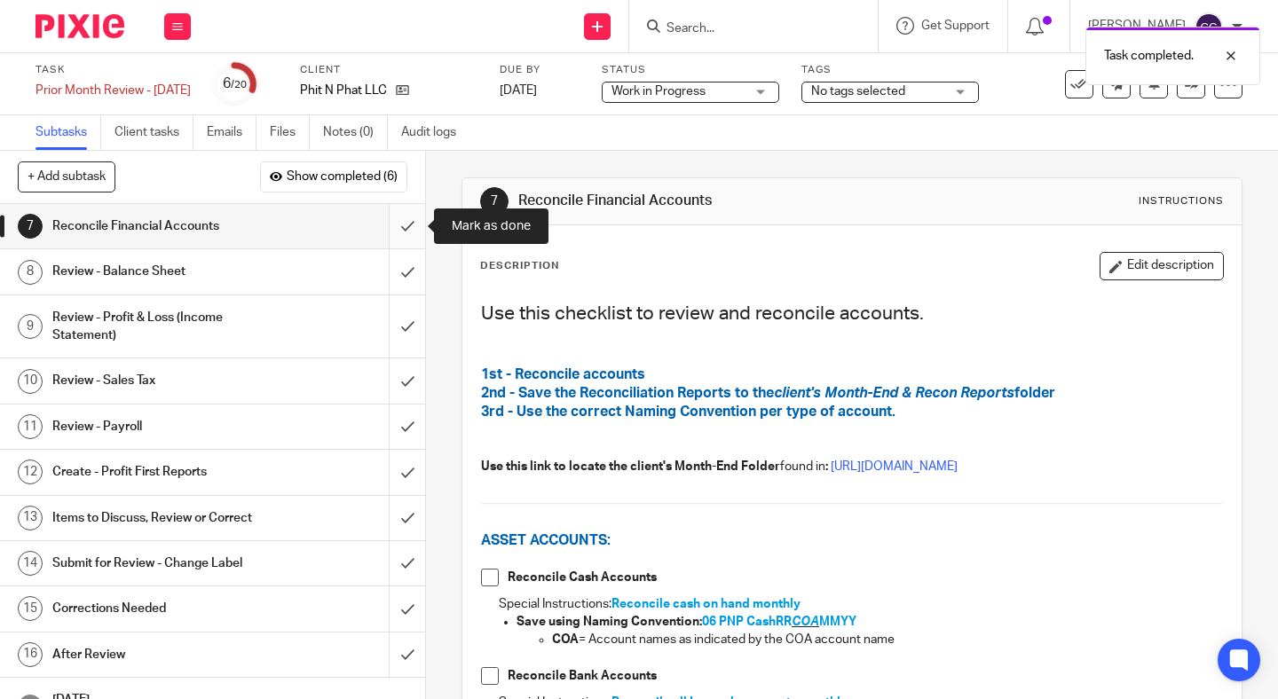
click at [403, 225] on input "submit" at bounding box center [212, 226] width 425 height 44
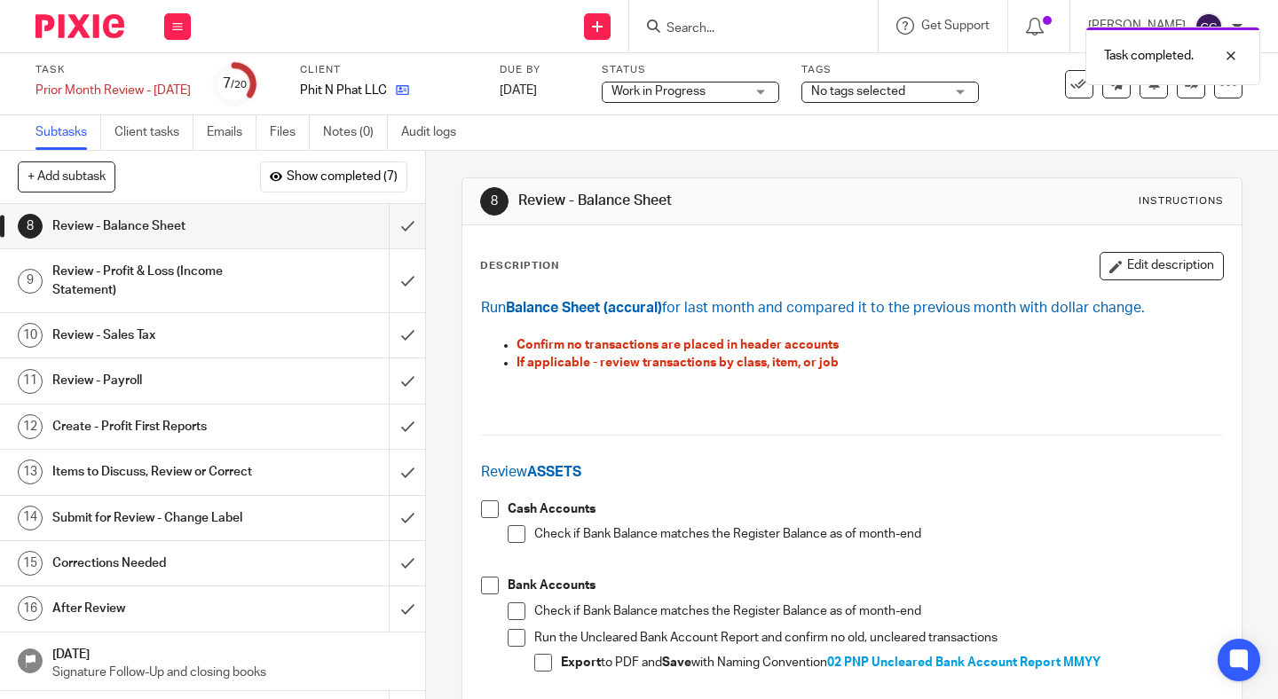
click at [409, 88] on icon at bounding box center [402, 89] width 13 height 13
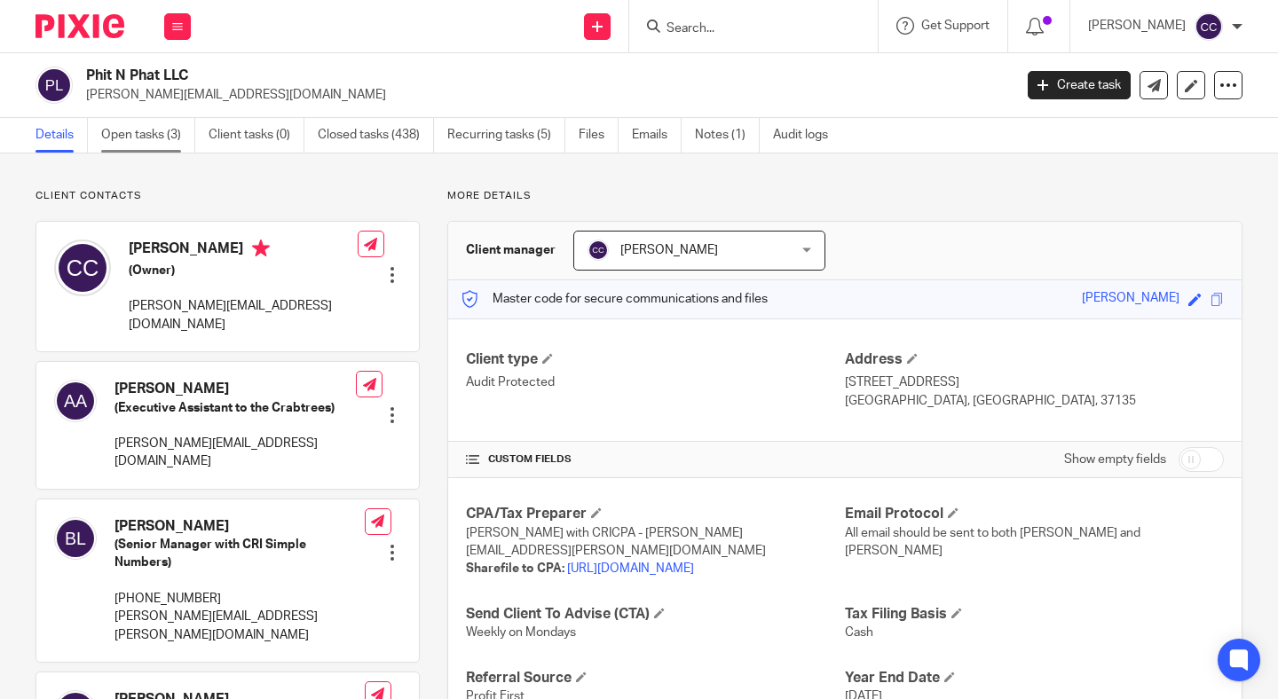
click at [138, 148] on link "Open tasks (3)" at bounding box center [148, 135] width 94 height 35
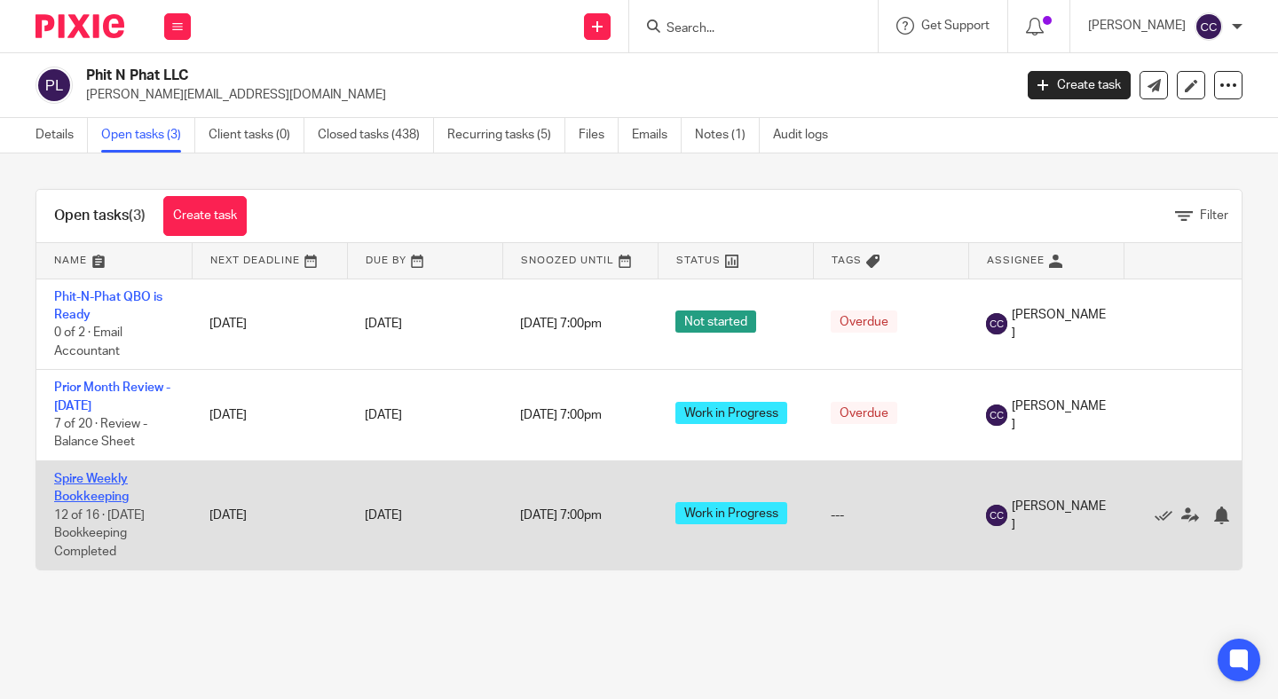
click at [107, 488] on link "Spire Weekly Bookkeeping" at bounding box center [91, 488] width 75 height 30
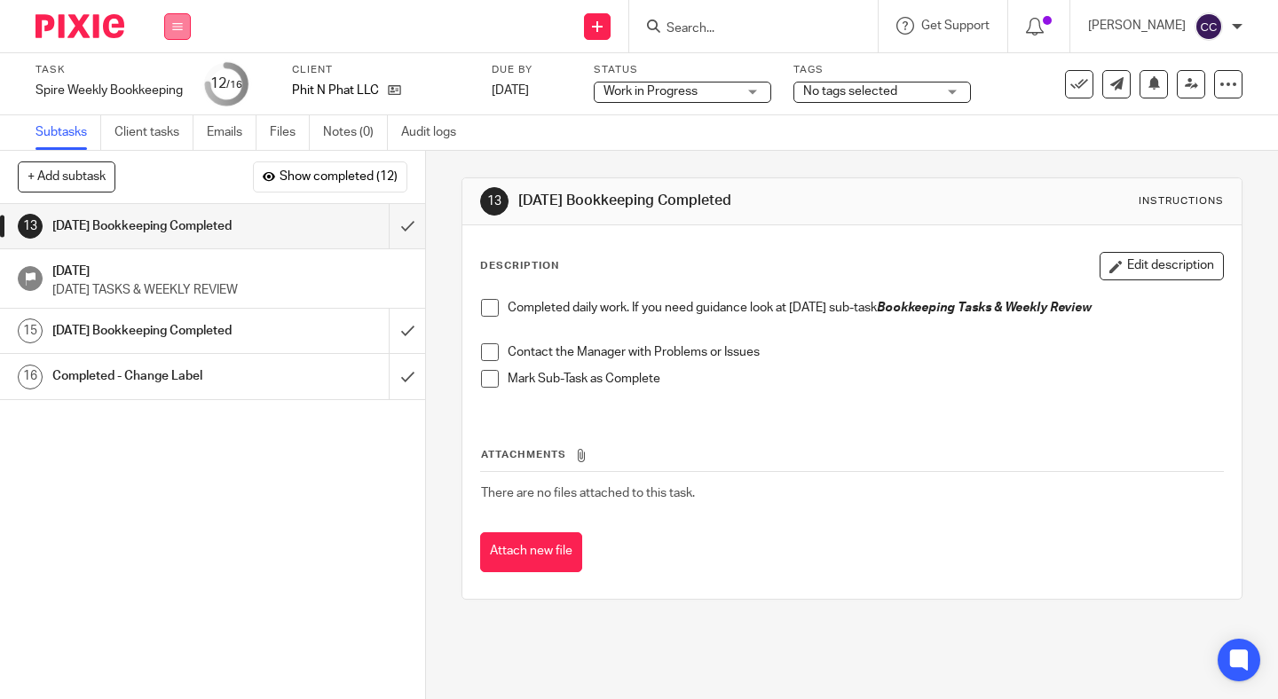
click at [173, 25] on icon at bounding box center [177, 26] width 11 height 11
click at [174, 83] on link "Work" at bounding box center [169, 82] width 31 height 12
